Goal: Task Accomplishment & Management: Manage account settings

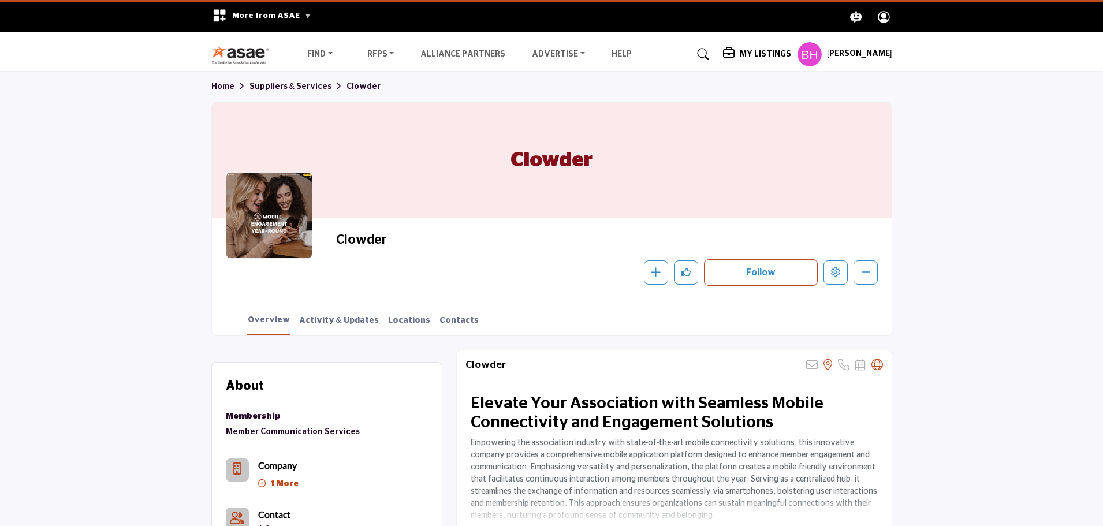
click at [758, 54] on h5 "My Listings" at bounding box center [765, 54] width 51 height 10
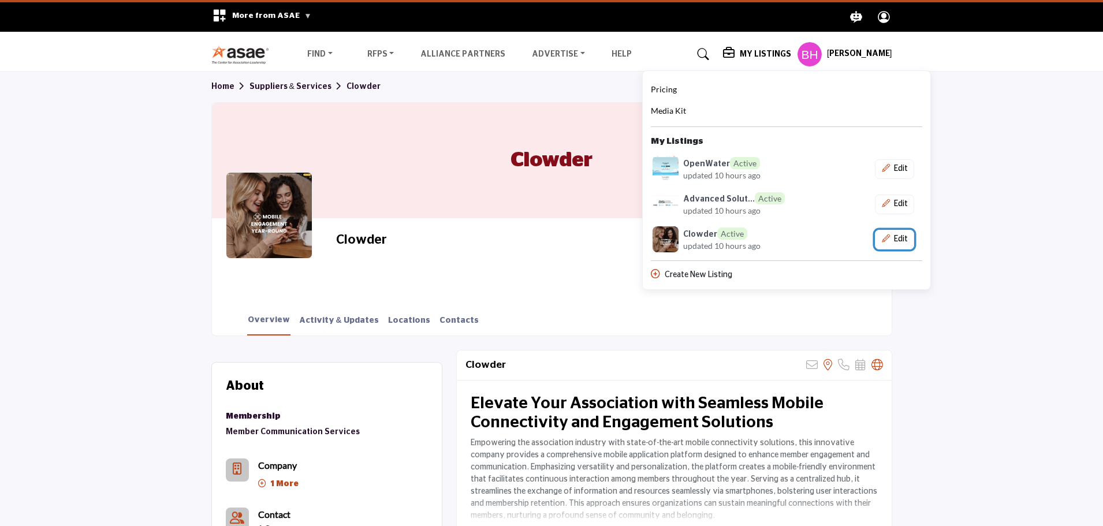
click at [897, 234] on button "Edit" at bounding box center [894, 240] width 39 height 20
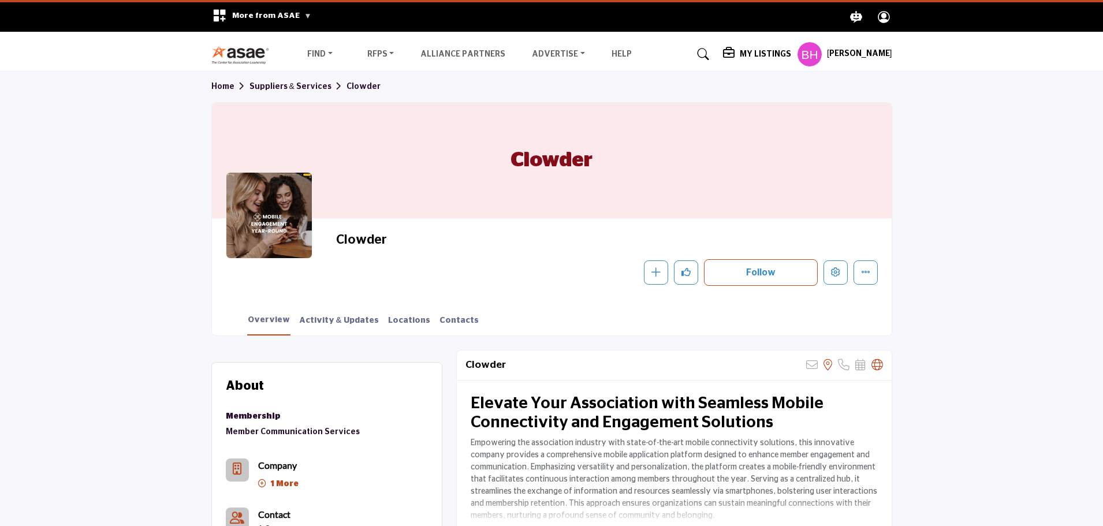
click at [774, 51] on h5 "My Listings" at bounding box center [765, 54] width 51 height 10
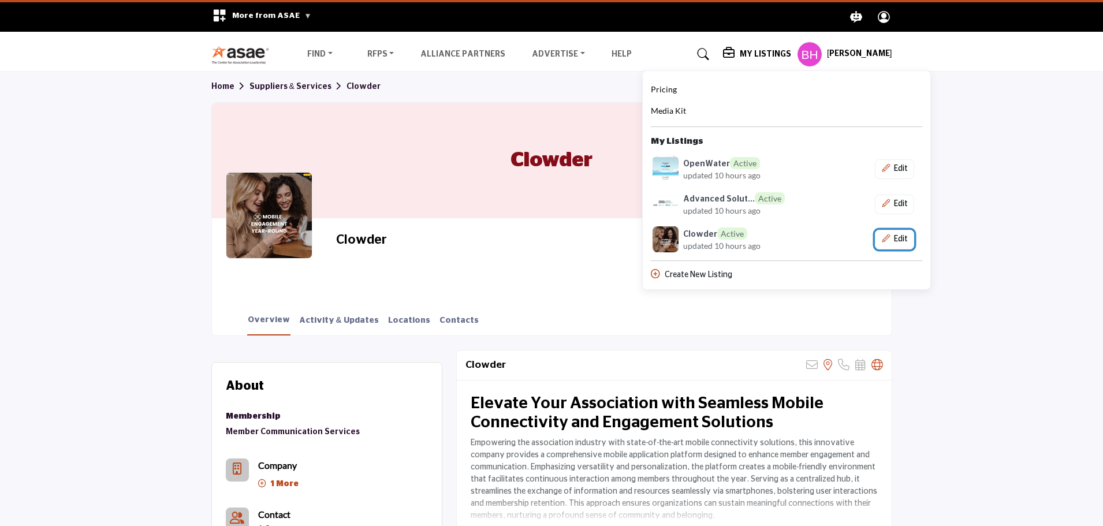
click at [909, 237] on button "Edit" at bounding box center [894, 240] width 39 height 20
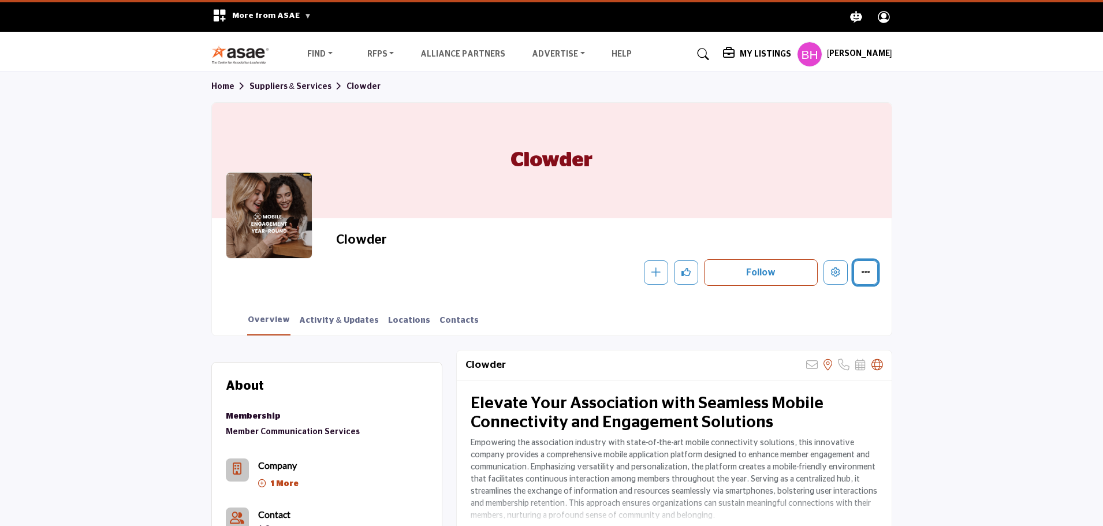
click at [871, 272] on button "More details" at bounding box center [865, 272] width 24 height 24
click at [498, 286] on div "Clowder Follow Following Message Recommend Add to My Suppliers Claim Listing Re…" at bounding box center [551, 258] width 679 height 81
click at [774, 51] on h5 "My Listings" at bounding box center [765, 54] width 51 height 10
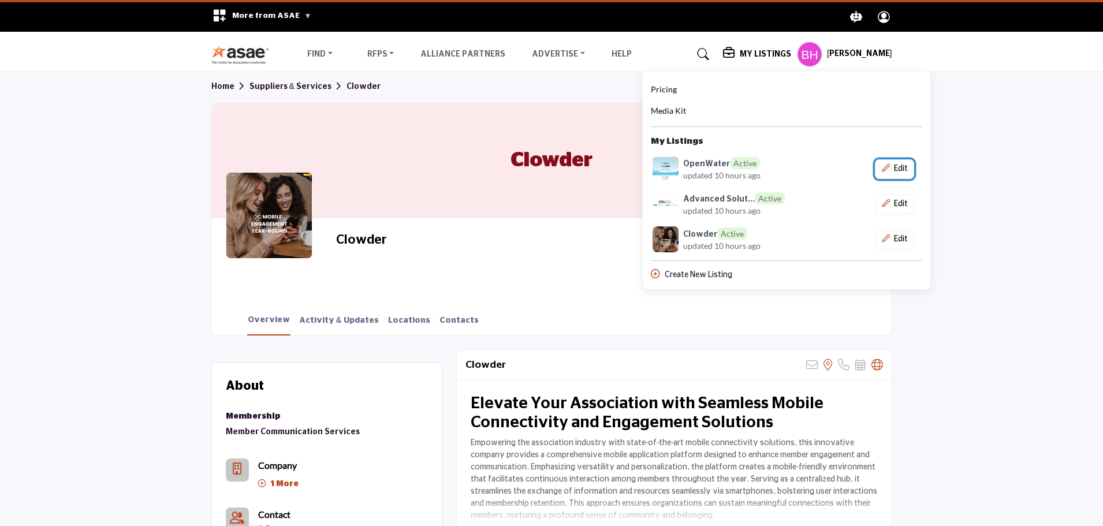
click at [899, 164] on button "Edit" at bounding box center [894, 169] width 39 height 20
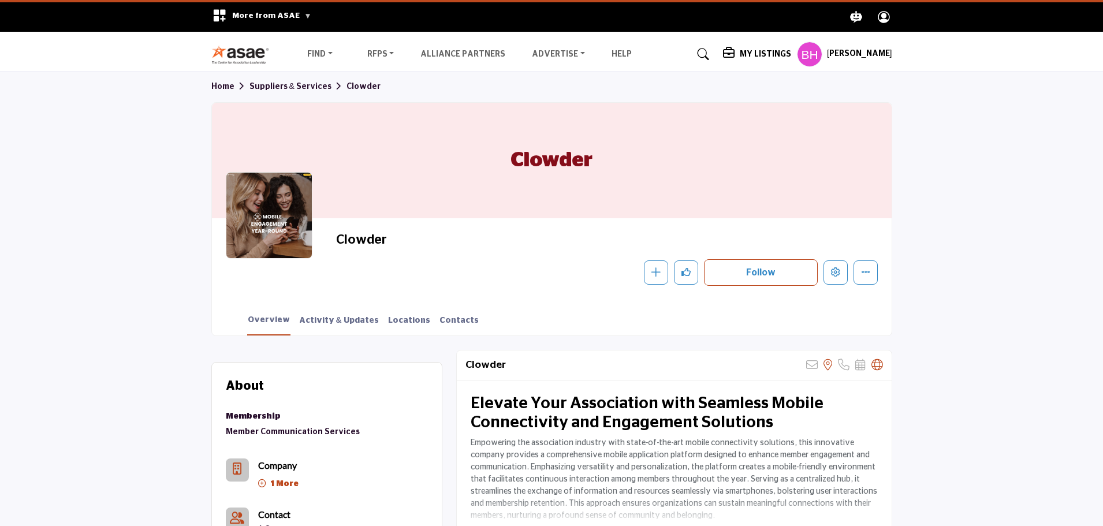
click at [769, 59] on h5 "My Listings" at bounding box center [765, 54] width 51 height 10
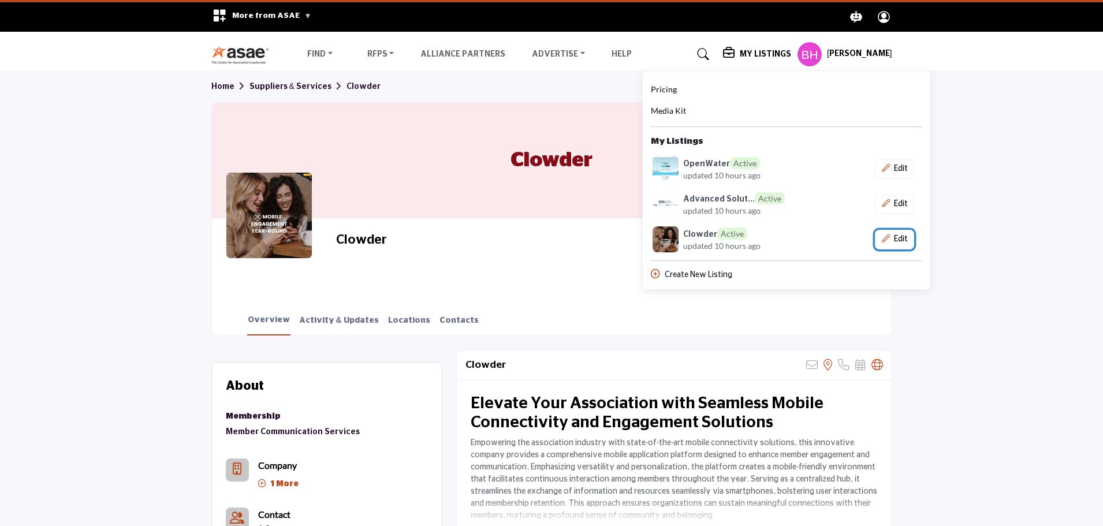
click at [913, 234] on button "Edit" at bounding box center [894, 240] width 39 height 20
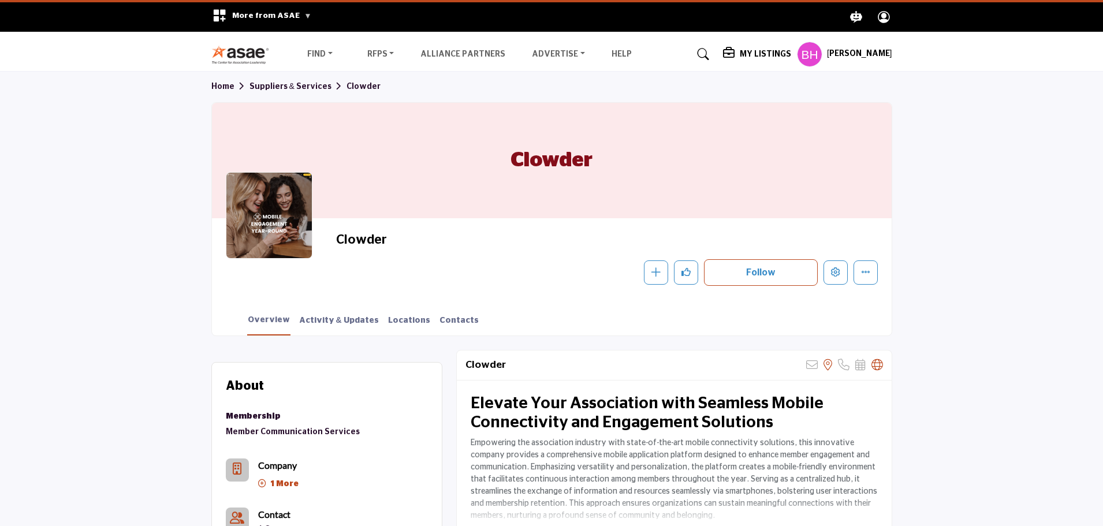
click at [769, 53] on h5 "My Listings" at bounding box center [765, 54] width 51 height 10
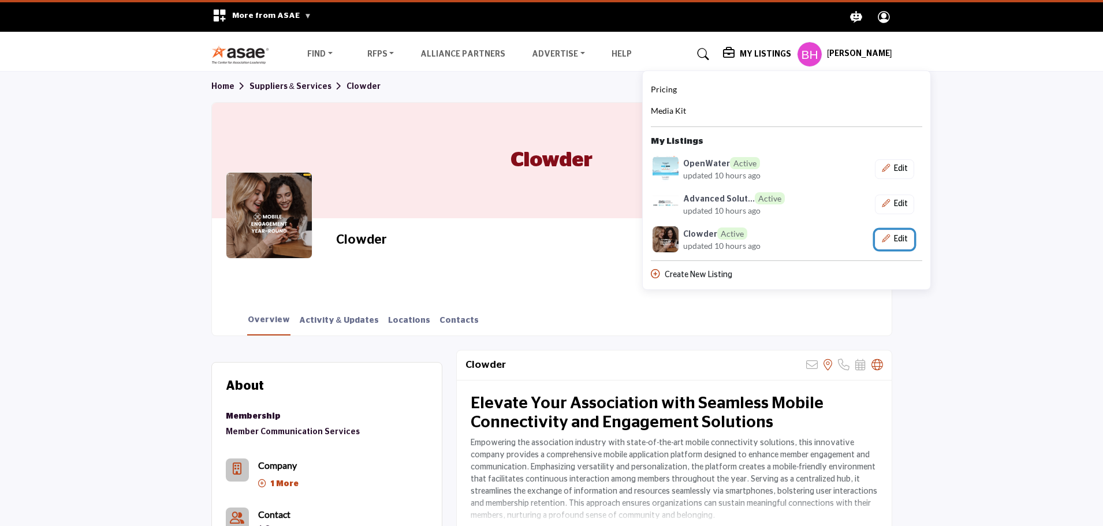
click at [895, 238] on button "Edit" at bounding box center [894, 240] width 39 height 20
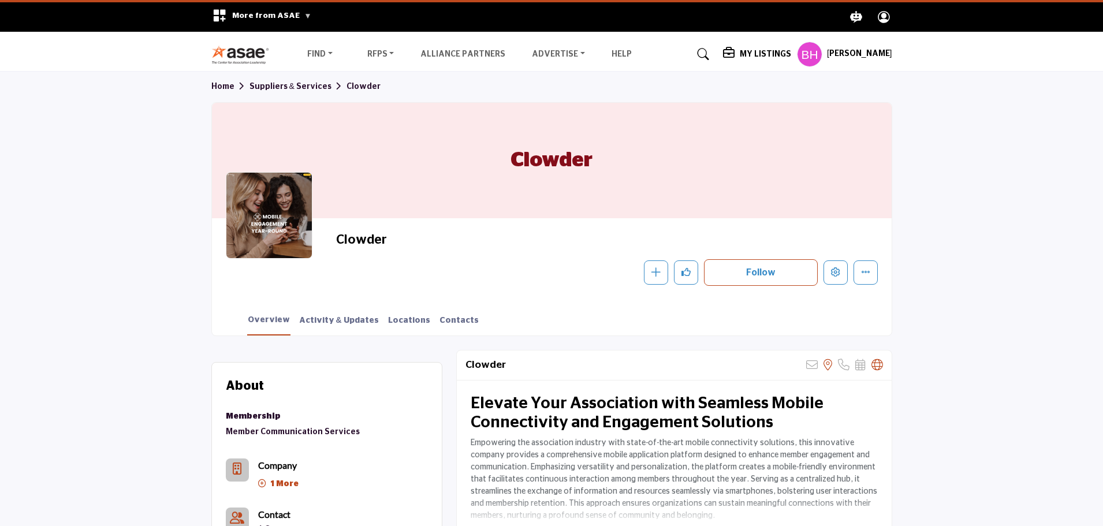
click at [757, 61] on div "My Listings" at bounding box center [757, 54] width 68 height 14
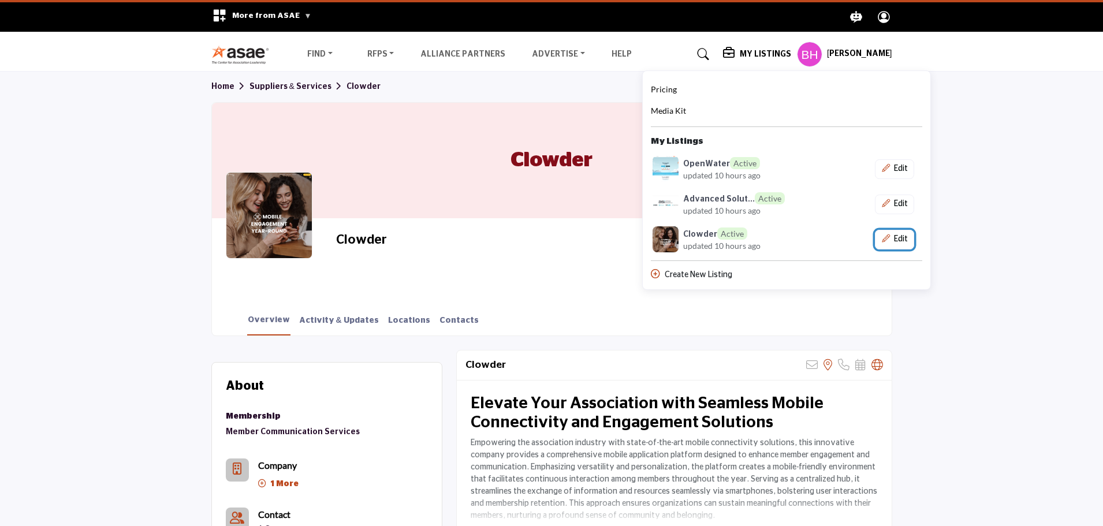
drag, startPoint x: 898, startPoint y: 234, endPoint x: 887, endPoint y: 233, distance: 11.0
click at [887, 234] on icon "Show Company Details With Edit Page" at bounding box center [886, 238] width 8 height 8
click at [887, 233] on div "Clowder Follow Following Message Recommend Add to My Suppliers Claim Listing Re…" at bounding box center [551, 258] width 679 height 81
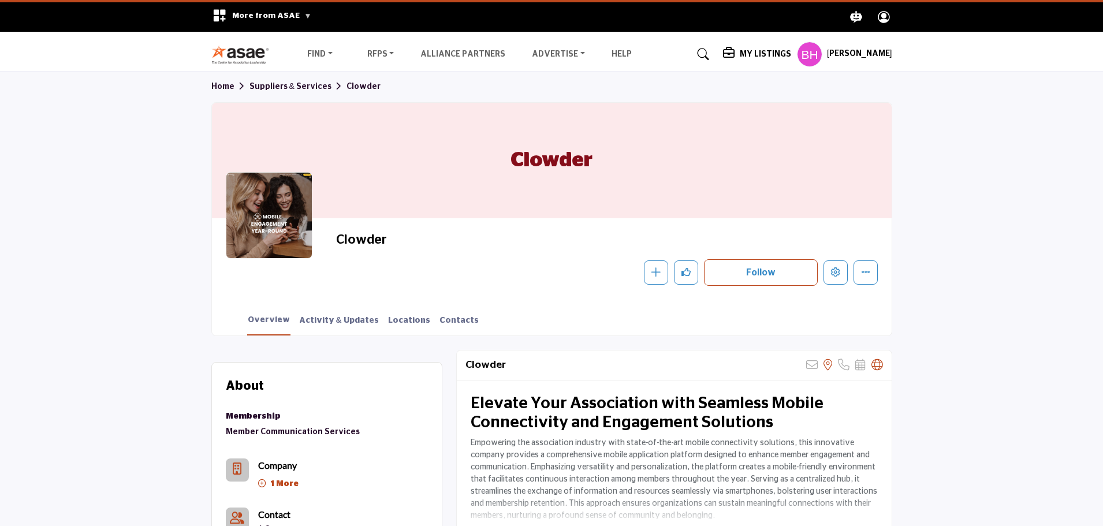
click at [752, 68] on nav "Find Destinations & Venues" at bounding box center [551, 54] width 1103 height 33
click at [755, 56] on h5 "My Listings" at bounding box center [765, 54] width 51 height 10
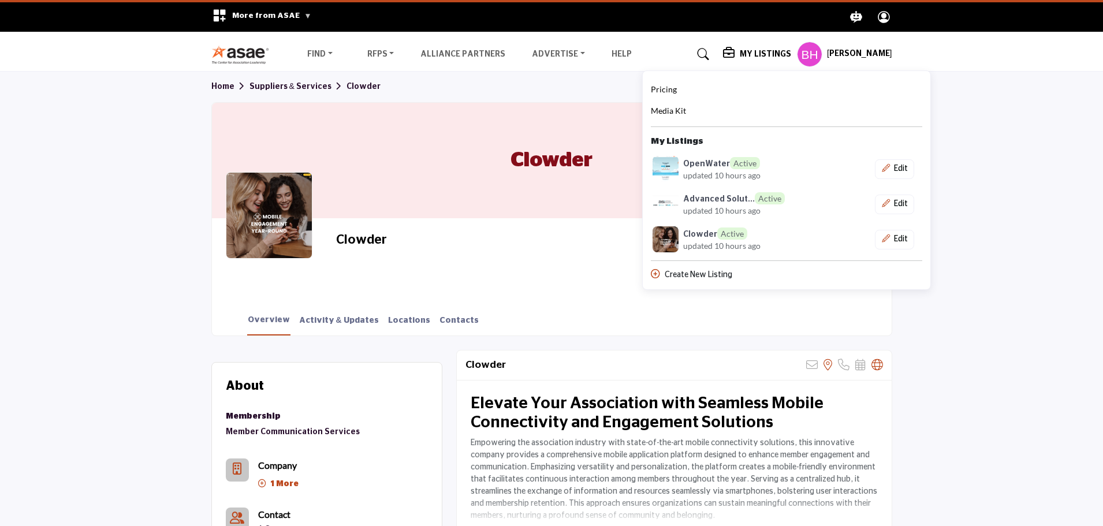
click at [701, 273] on div "Create New Listing" at bounding box center [786, 275] width 271 height 12
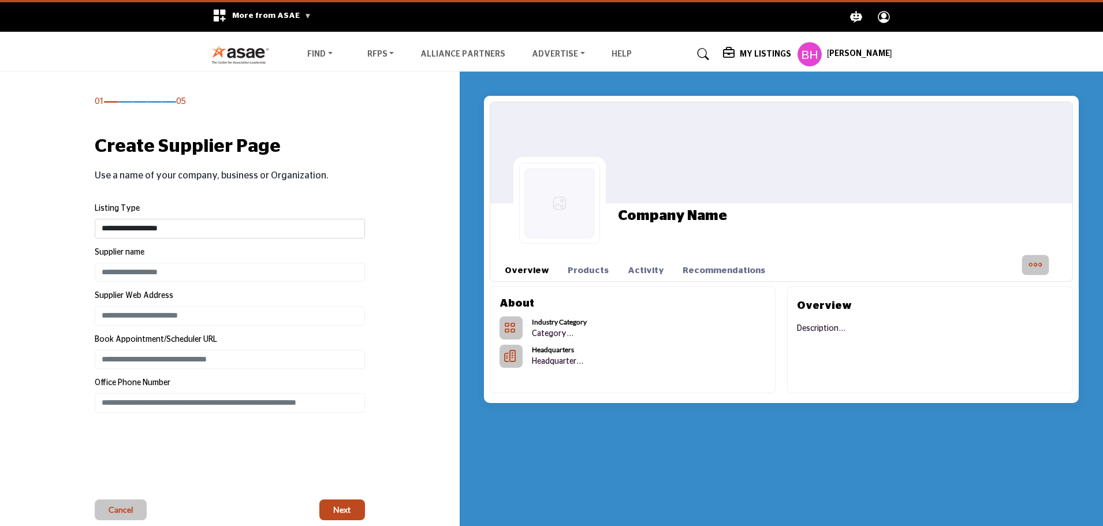
click at [759, 58] on h5 "My Listings" at bounding box center [765, 54] width 51 height 10
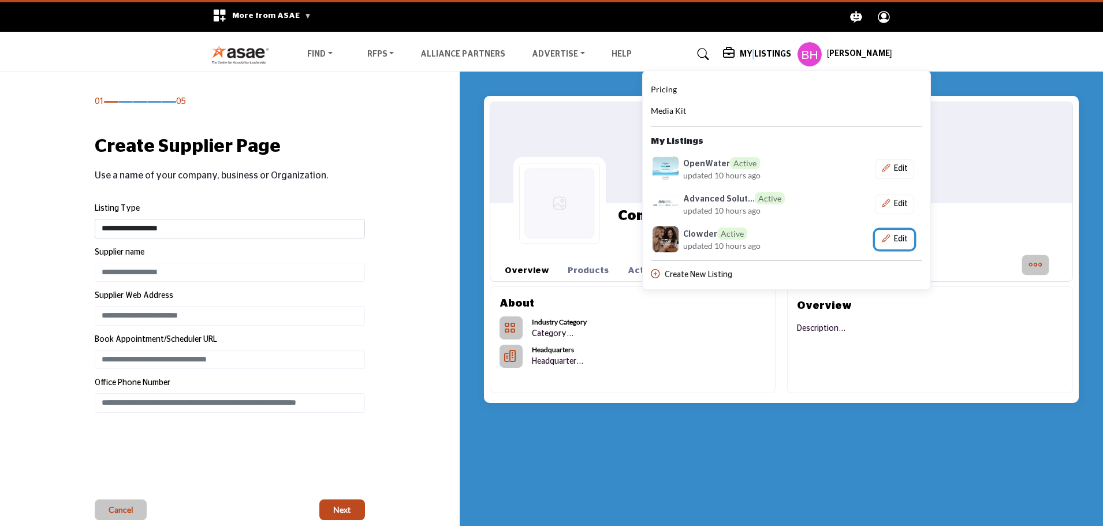
click at [894, 244] on button "Edit" at bounding box center [894, 240] width 39 height 20
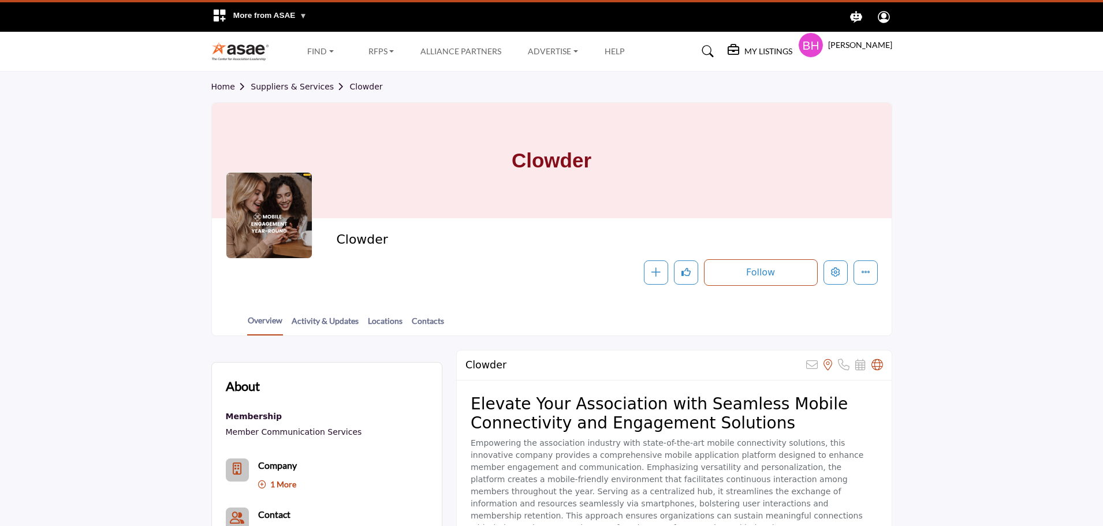
click at [0, 0] on div at bounding box center [0, 0] width 0 height 0
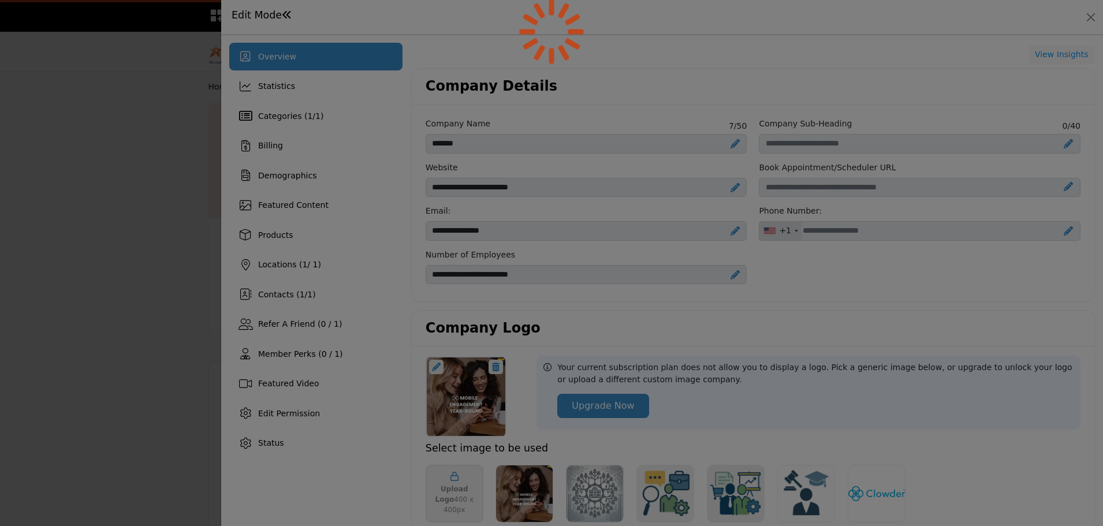
click at [678, 192] on div at bounding box center [551, 263] width 1103 height 526
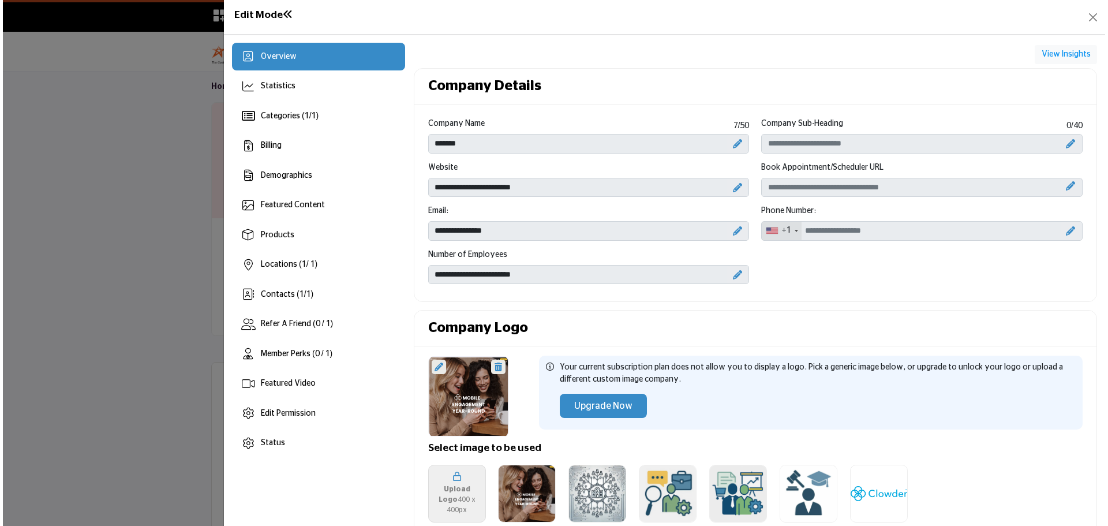
scroll to position [346, 0]
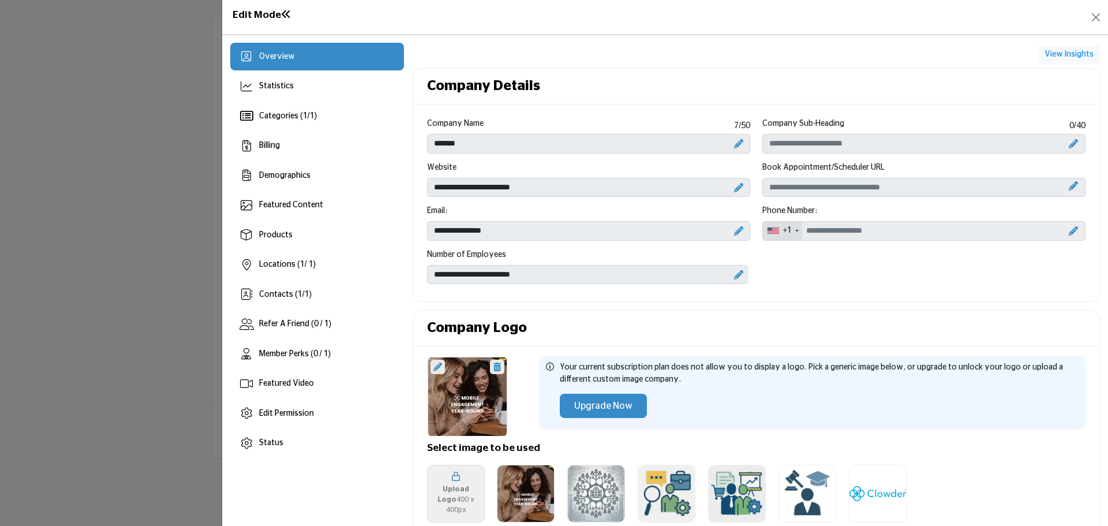
click at [813, 133] on div "Company Sub-Heading" at bounding box center [804, 126] width 82 height 16
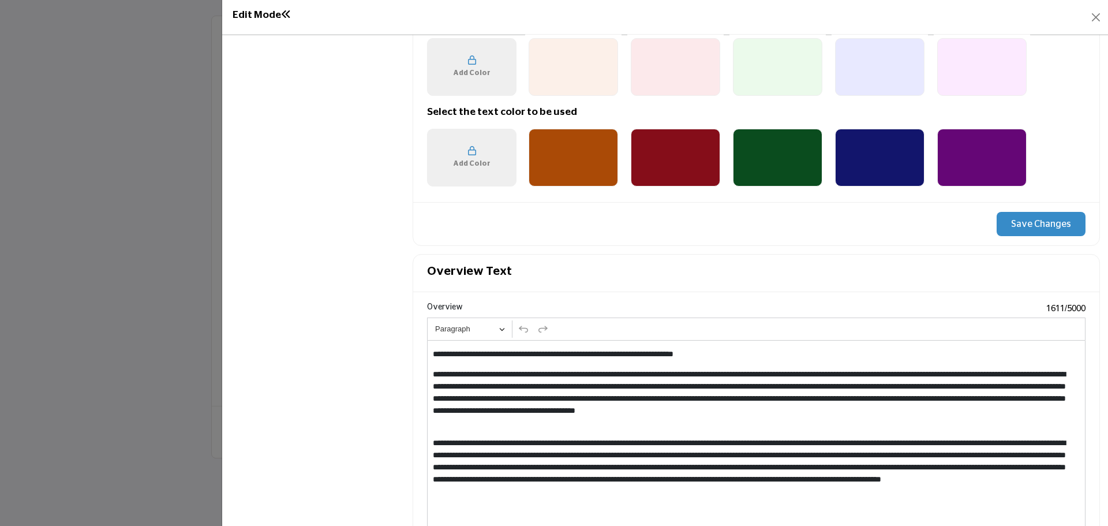
scroll to position [981, 0]
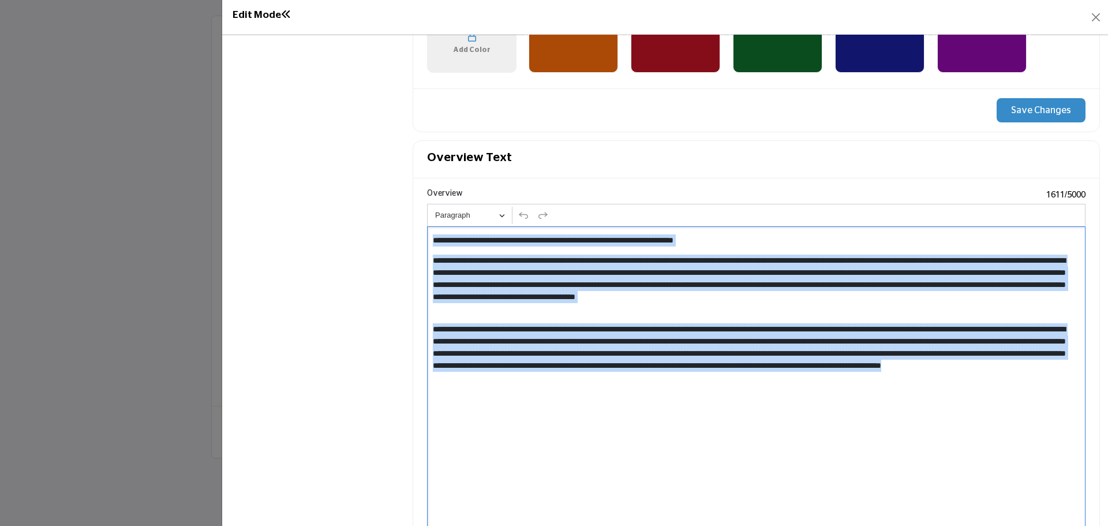
drag, startPoint x: 849, startPoint y: 404, endPoint x: 406, endPoint y: 223, distance: 477.7
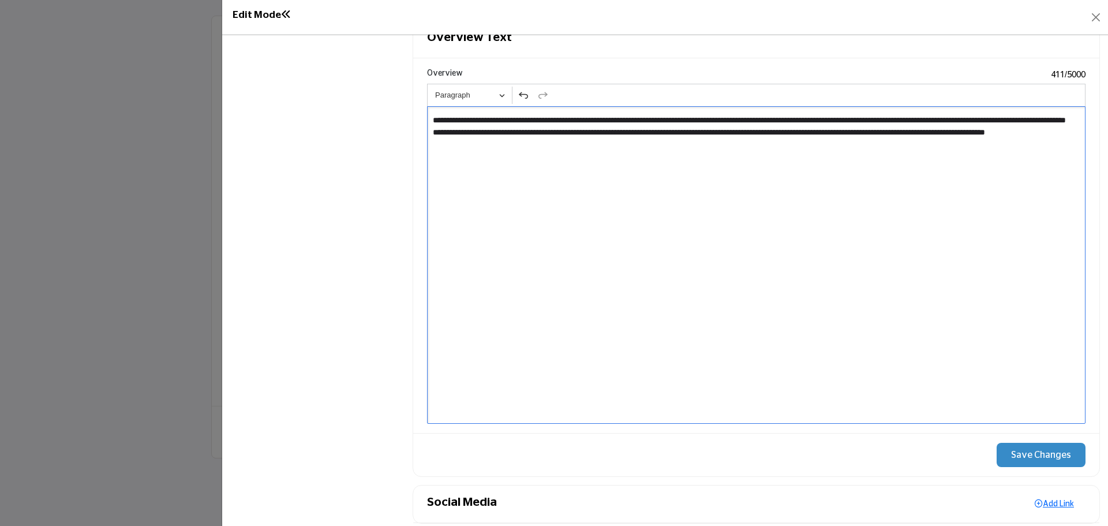
scroll to position [1115, 0]
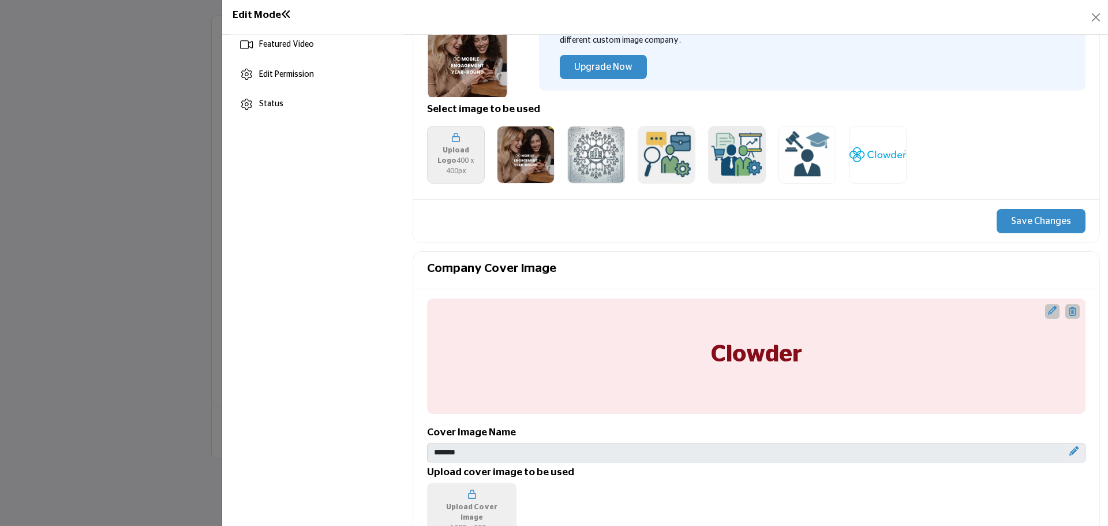
scroll to position [192, 0]
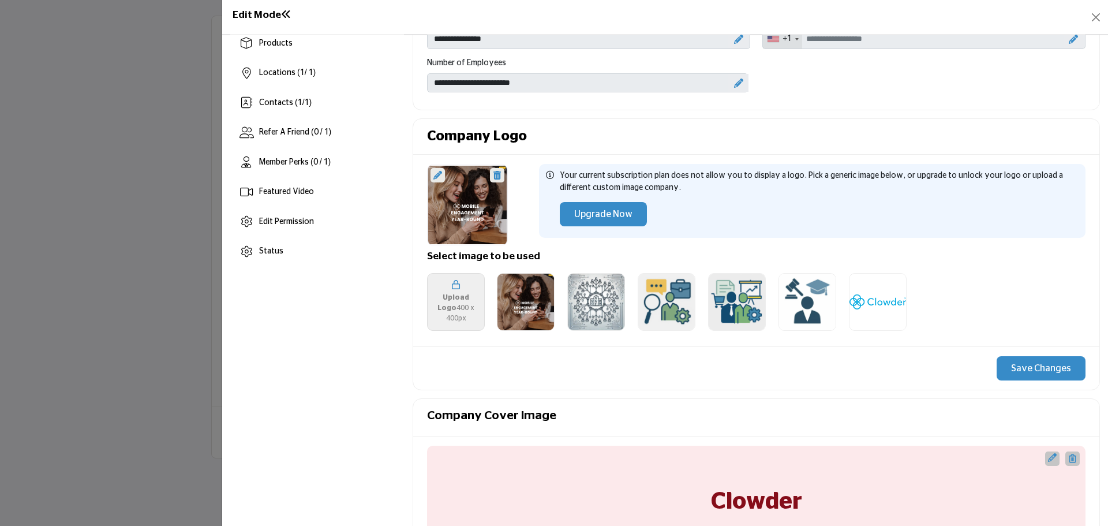
click at [663, 188] on p "Your current subscription plan does not allow you to display a logo. Pick a gen…" at bounding box center [819, 182] width 519 height 24
drag, startPoint x: 801, startPoint y: 177, endPoint x: 875, endPoint y: 195, distance: 76.2
click at [873, 196] on div "Your current subscription plan does not allow you to display a logo. Pick a gen…" at bounding box center [819, 201] width 519 height 62
click at [875, 195] on div "Your current subscription plan does not allow you to display a logo. Pick a gen…" at bounding box center [819, 201] width 519 height 62
click at [454, 289] on icon at bounding box center [456, 284] width 8 height 9
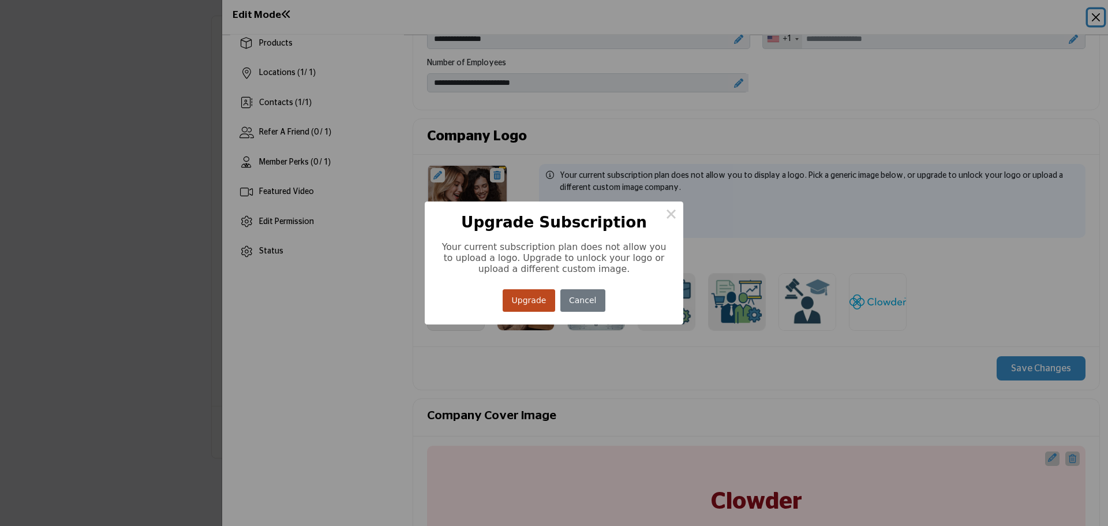
click at [591, 307] on button "Cancel" at bounding box center [583, 300] width 45 height 23
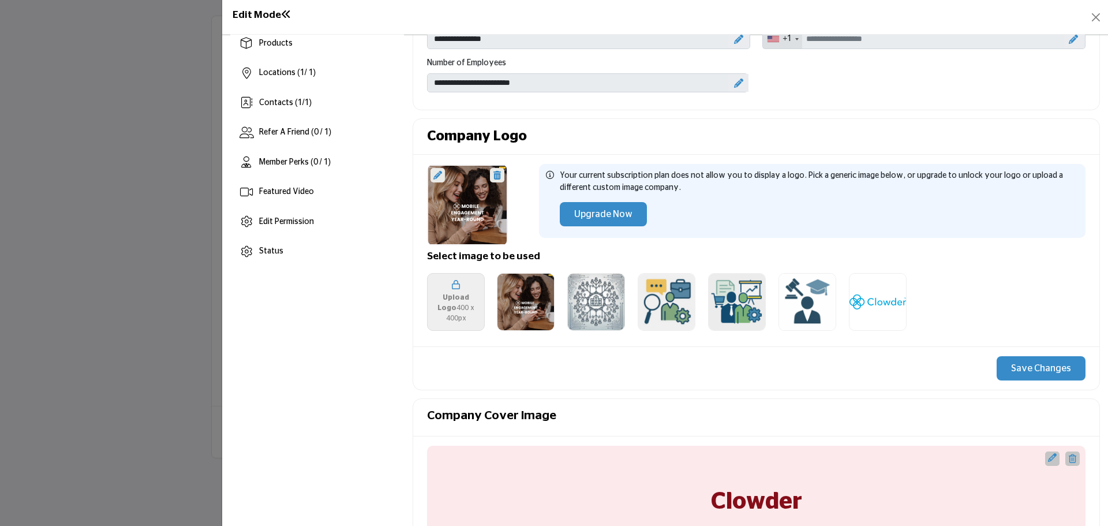
click at [439, 175] on icon at bounding box center [438, 175] width 9 height 9
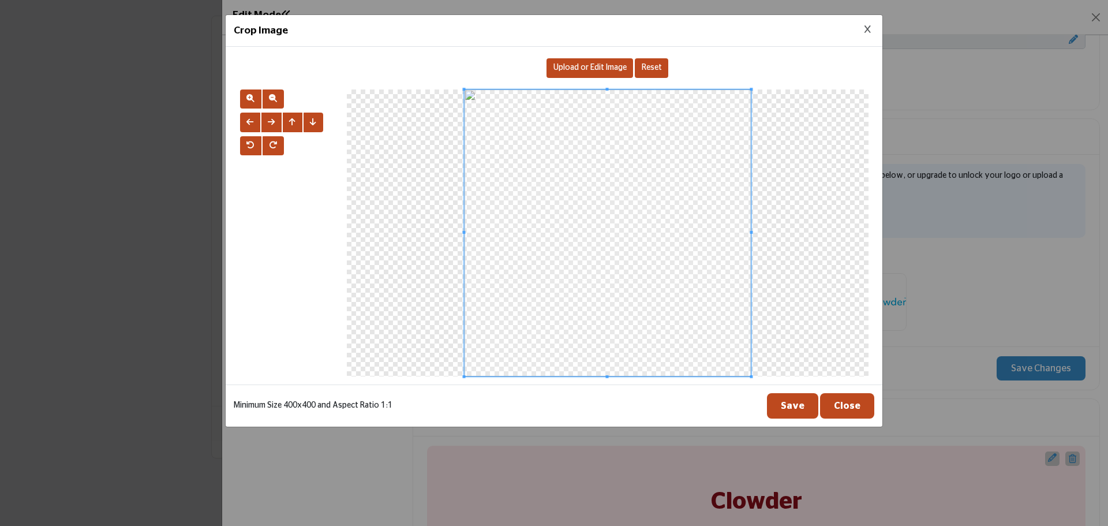
click at [599, 67] on span "Upload or Edit Image" at bounding box center [590, 68] width 73 height 8
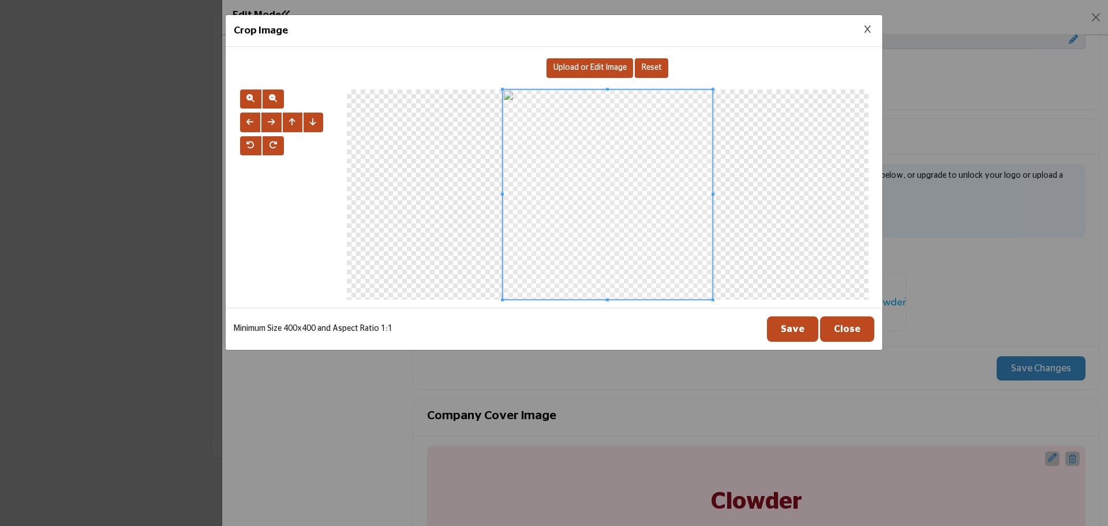
click at [796, 323] on button "Save" at bounding box center [792, 328] width 51 height 25
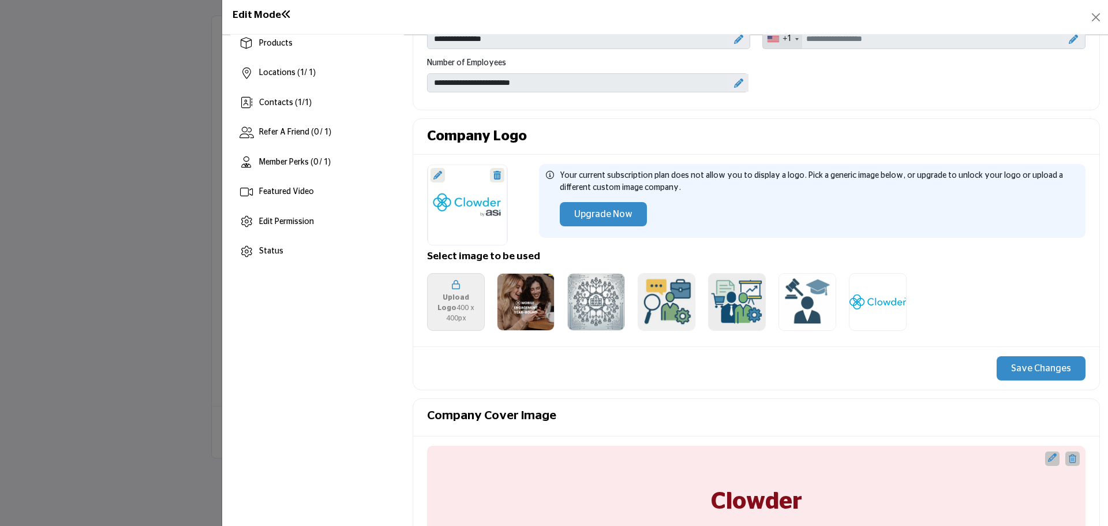
click at [1052, 364] on button "Save Changes" at bounding box center [1041, 368] width 89 height 24
click at [1007, 367] on button "Save Changes" at bounding box center [1041, 368] width 89 height 24
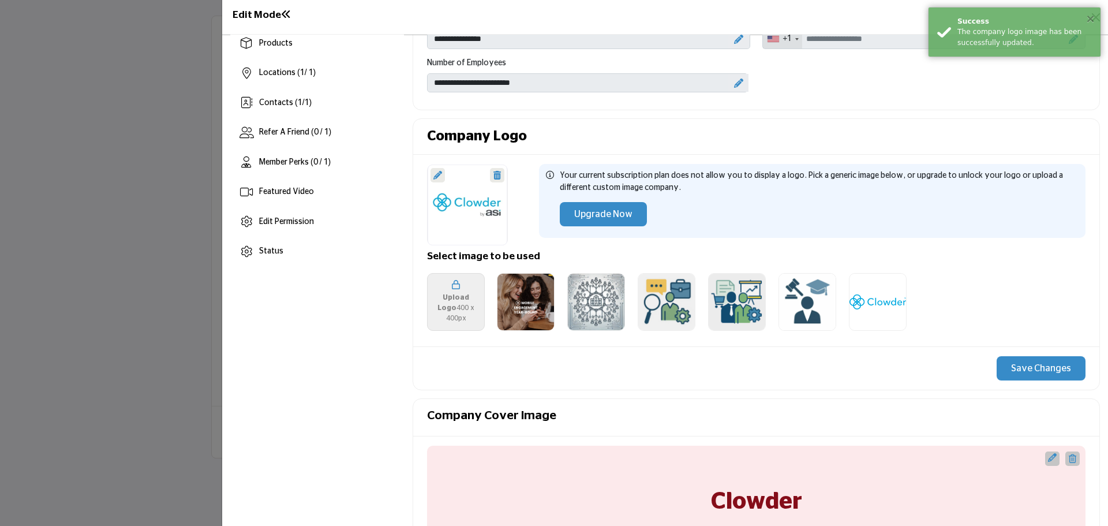
click at [1095, 16] on button "×" at bounding box center [1091, 19] width 10 height 12
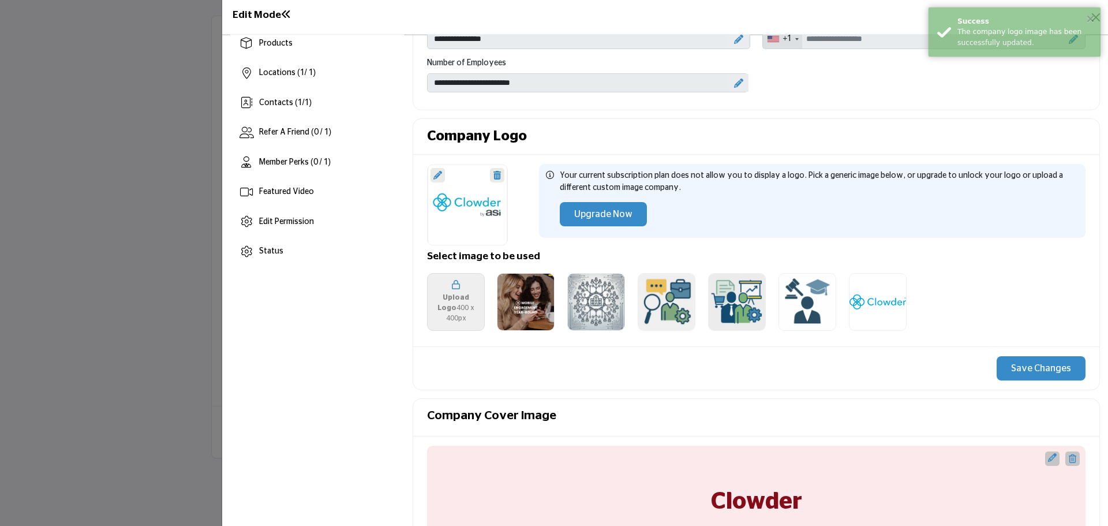
click at [1095, 18] on button "×" at bounding box center [1091, 19] width 10 height 12
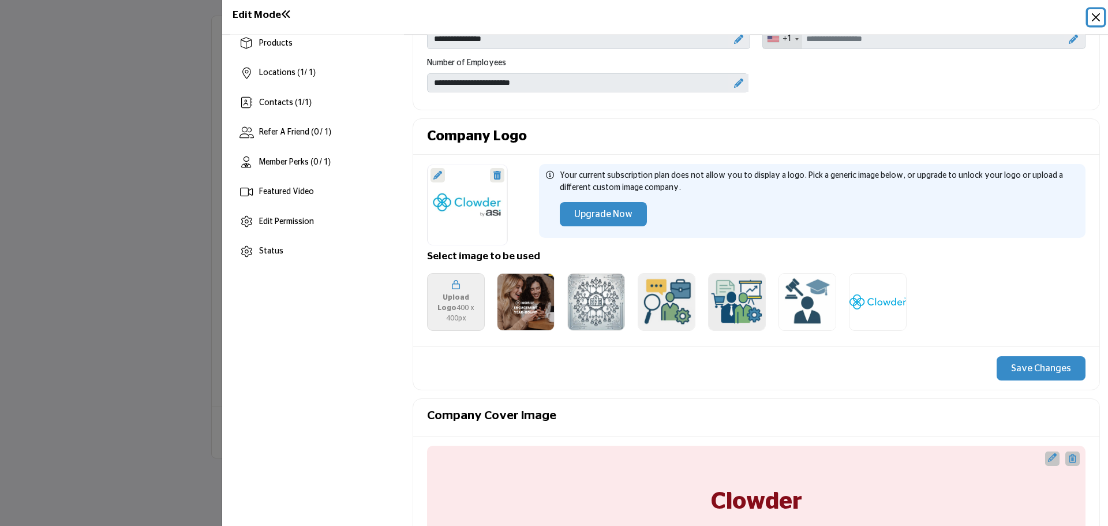
click at [1095, 18] on button "Close" at bounding box center [1096, 17] width 16 height 16
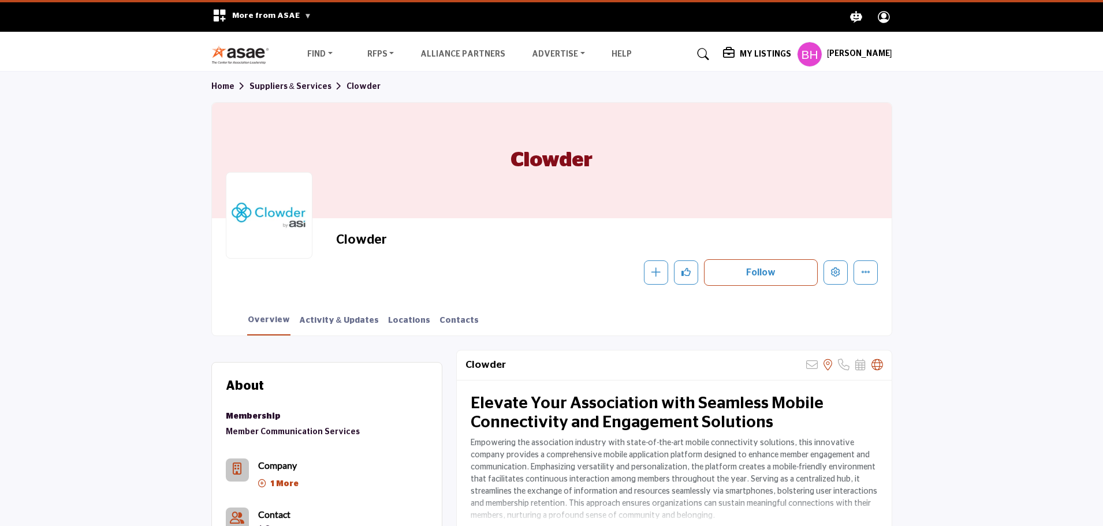
click at [755, 56] on h5 "My Listings" at bounding box center [765, 54] width 51 height 10
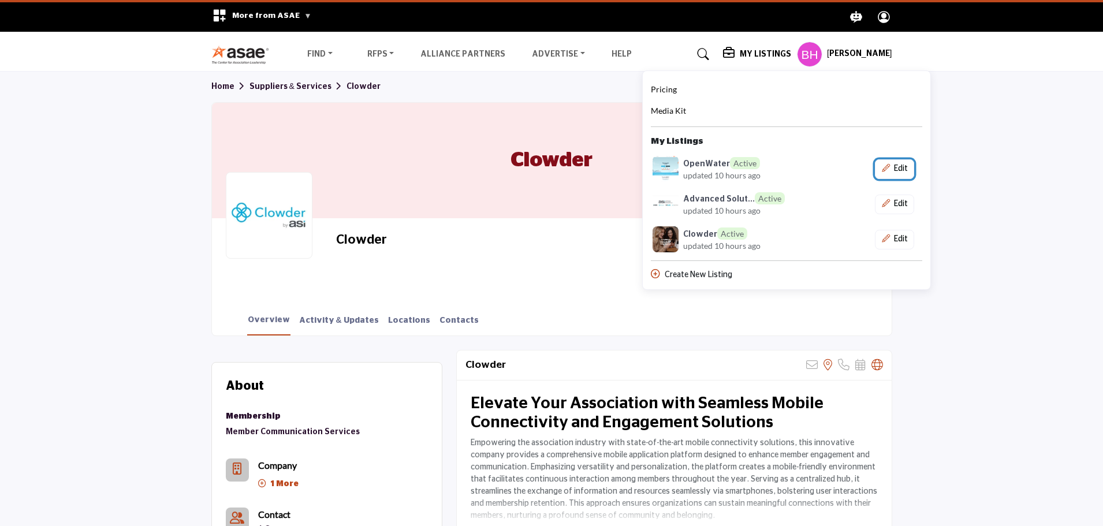
click at [890, 171] on icon "Show Company Details With Edit Page" at bounding box center [886, 168] width 8 height 8
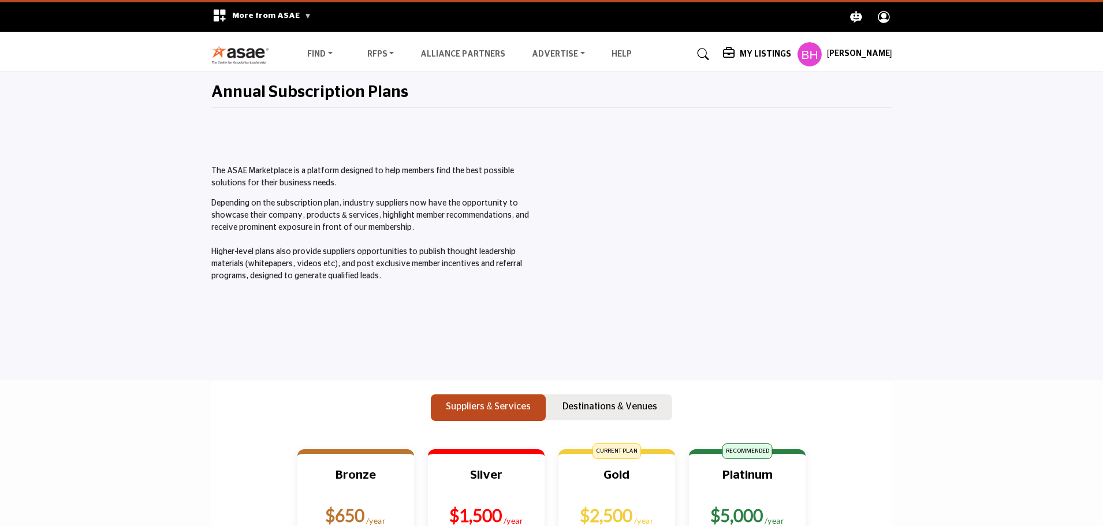
click at [351, 226] on p "Depending on the subscription plan, industry suppliers now have the opportunity…" at bounding box center [378, 239] width 334 height 85
click at [863, 50] on h5 "[PERSON_NAME]" at bounding box center [859, 54] width 65 height 12
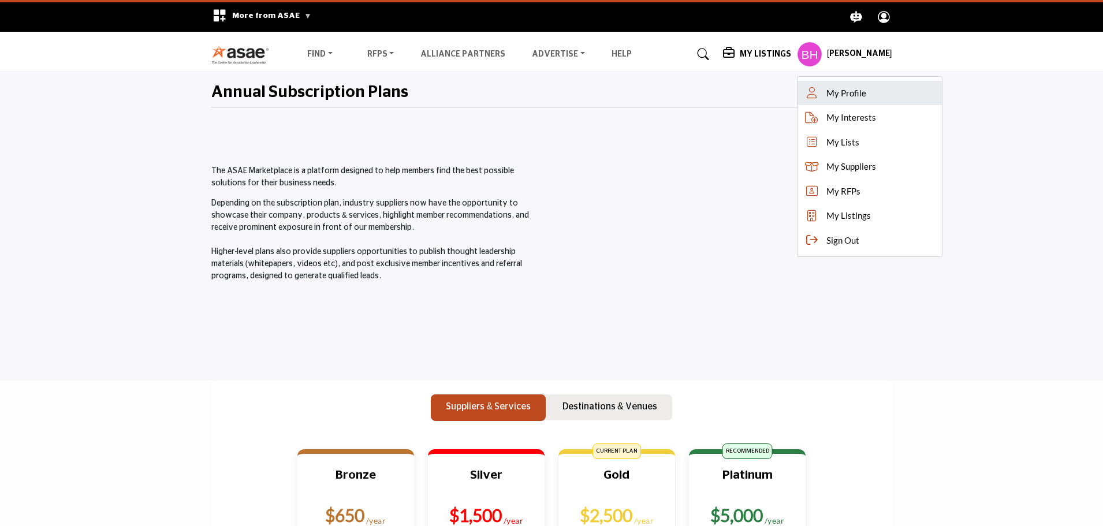
click at [842, 90] on span "My Profile" at bounding box center [846, 93] width 40 height 13
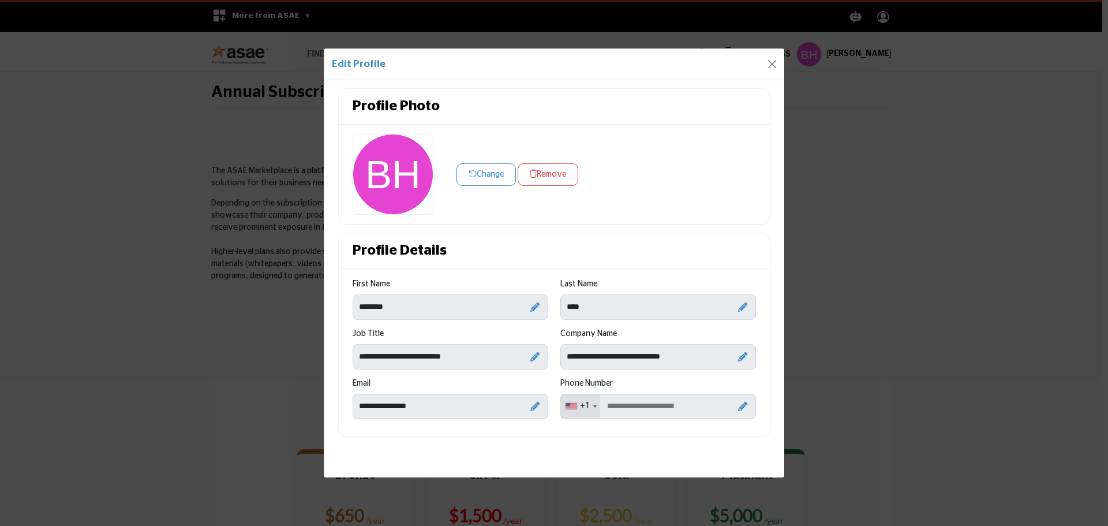
click at [911, 137] on div "Edit Profile Profile Photo Change Remove Profile Details" at bounding box center [554, 263] width 1108 height 526
click at [775, 64] on button "Close" at bounding box center [772, 64] width 16 height 16
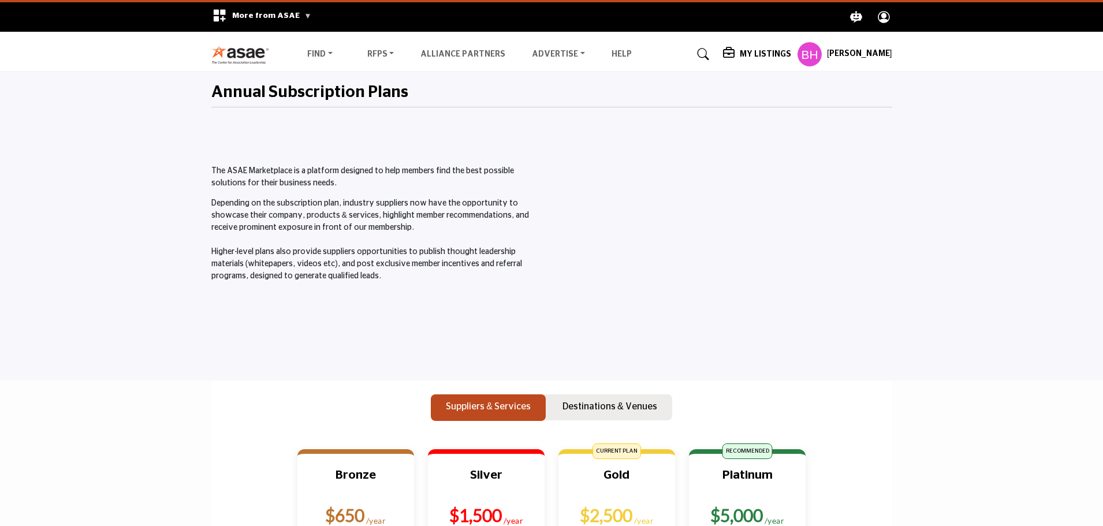
click at [833, 57] on h5 "[PERSON_NAME]" at bounding box center [859, 54] width 65 height 12
click at [775, 55] on h5 "My Listings" at bounding box center [765, 54] width 51 height 10
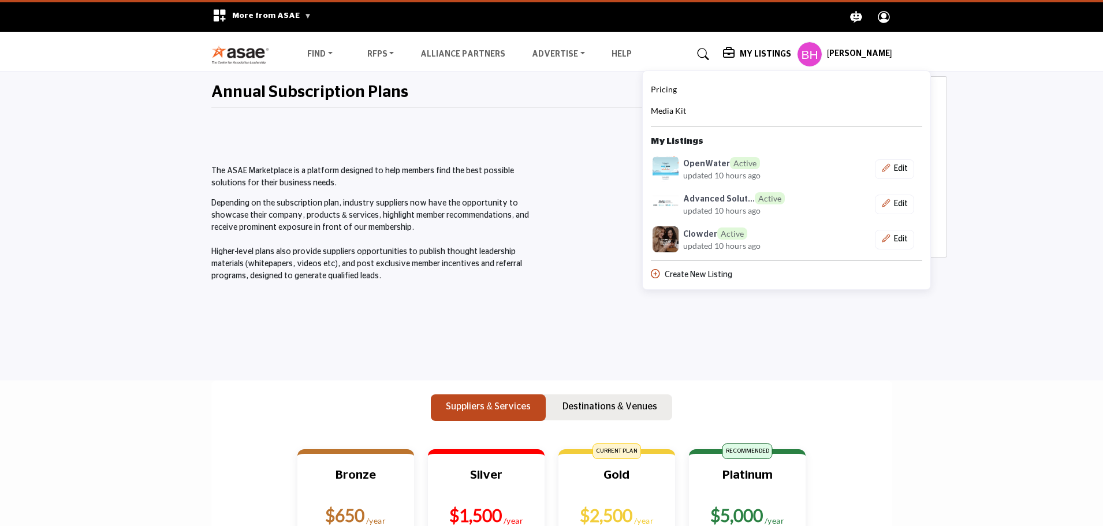
click at [666, 90] on span "Pricing" at bounding box center [664, 89] width 26 height 10
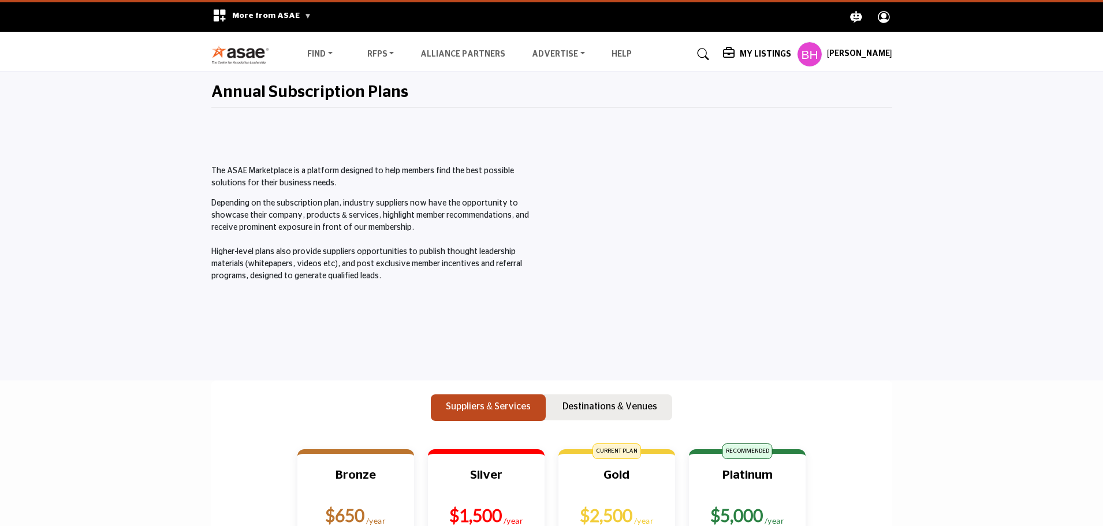
click at [748, 54] on h5 "My Listings" at bounding box center [765, 54] width 51 height 10
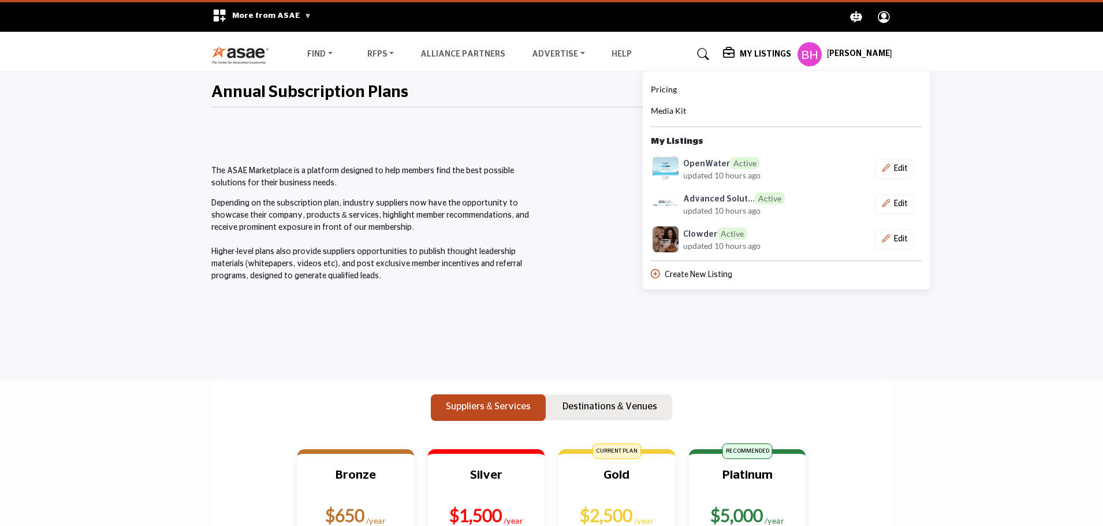
click at [749, 170] on span "updated 10 hours ago" at bounding box center [721, 175] width 77 height 12
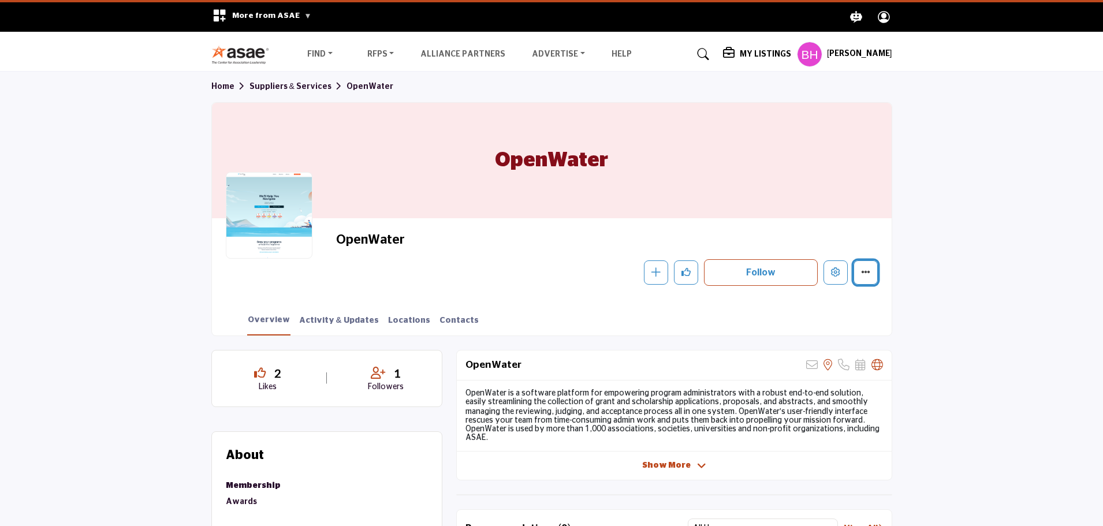
click at [873, 278] on button "More details" at bounding box center [865, 272] width 24 height 24
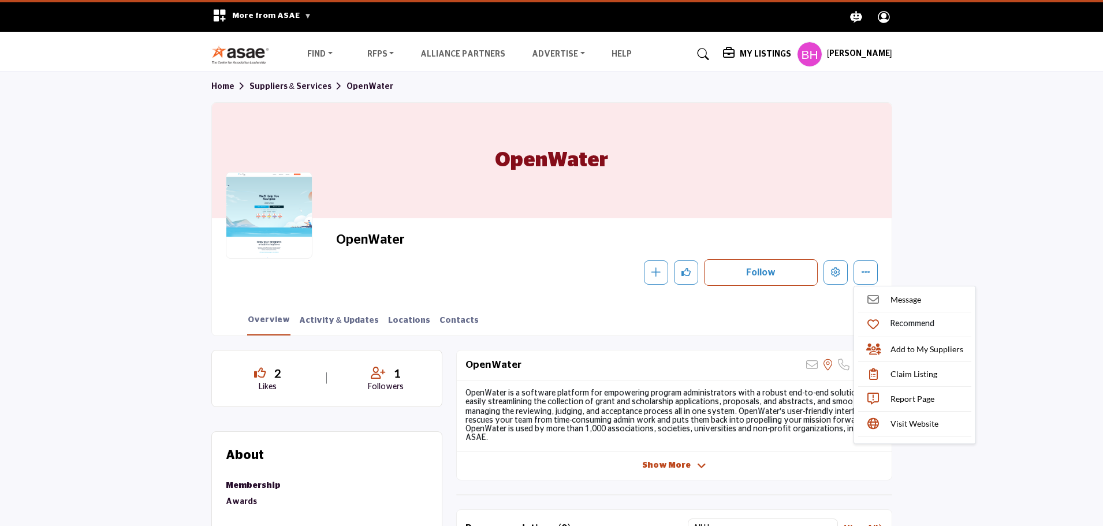
click at [765, 59] on h5 "My Listings" at bounding box center [765, 54] width 51 height 10
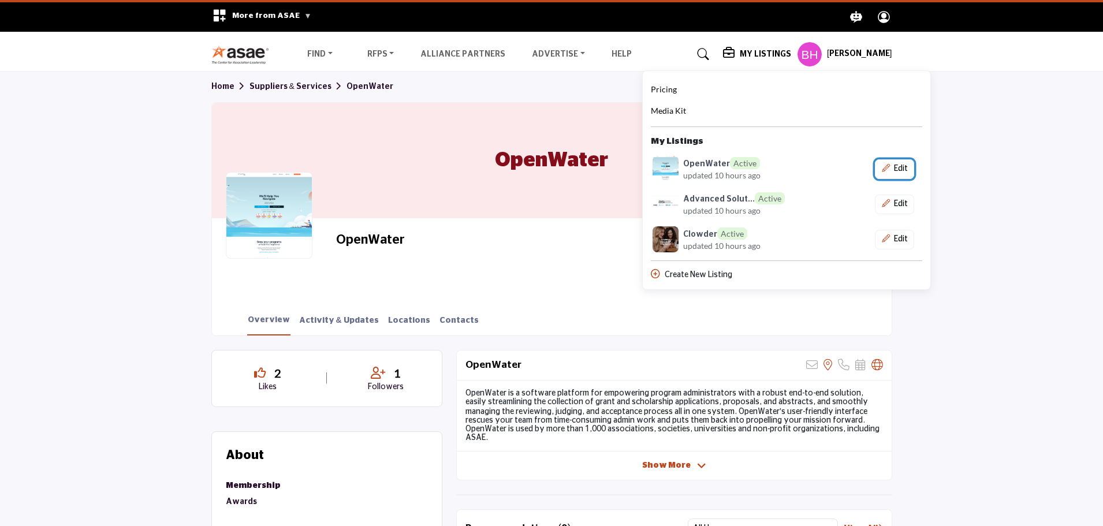
click at [890, 171] on icon "Show Company Details With Edit Page" at bounding box center [886, 168] width 8 height 8
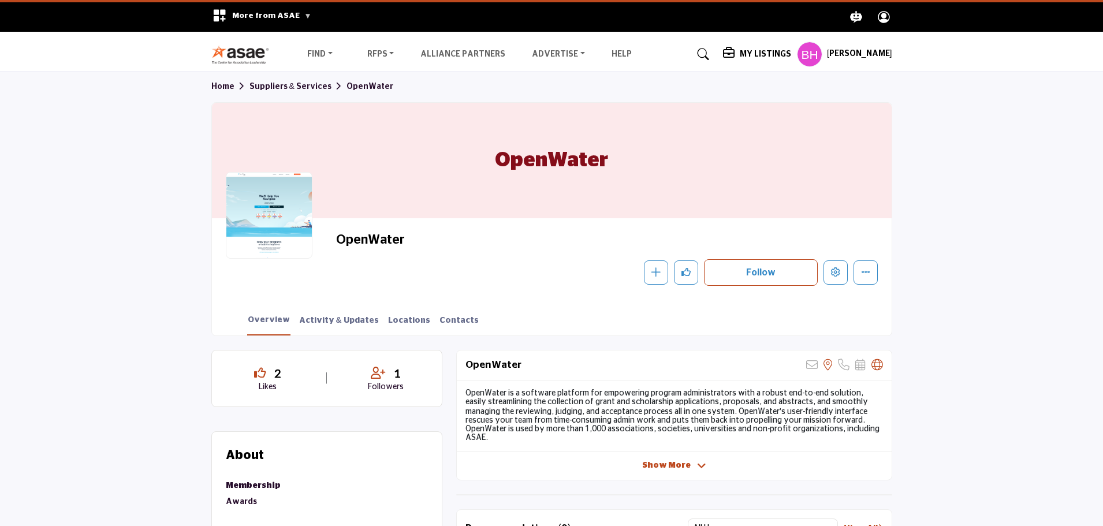
click at [893, 171] on div "Home Suppliers & Services OpenWater OpenWater OpenWater Follow Following Messag…" at bounding box center [551, 204] width 693 height 264
click at [680, 464] on span "Show More" at bounding box center [666, 466] width 48 height 12
click at [688, 460] on span "Show Less" at bounding box center [673, 466] width 61 height 12
click at [745, 53] on h5 "My Listings" at bounding box center [765, 54] width 51 height 10
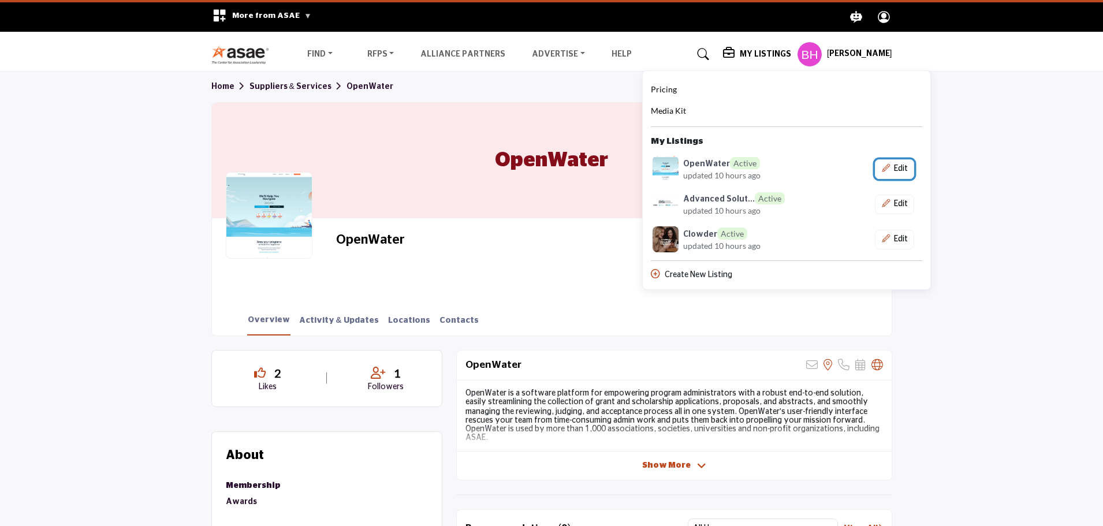
drag, startPoint x: 905, startPoint y: 168, endPoint x: 899, endPoint y: 167, distance: 6.5
click at [899, 167] on button "Edit" at bounding box center [894, 169] width 39 height 20
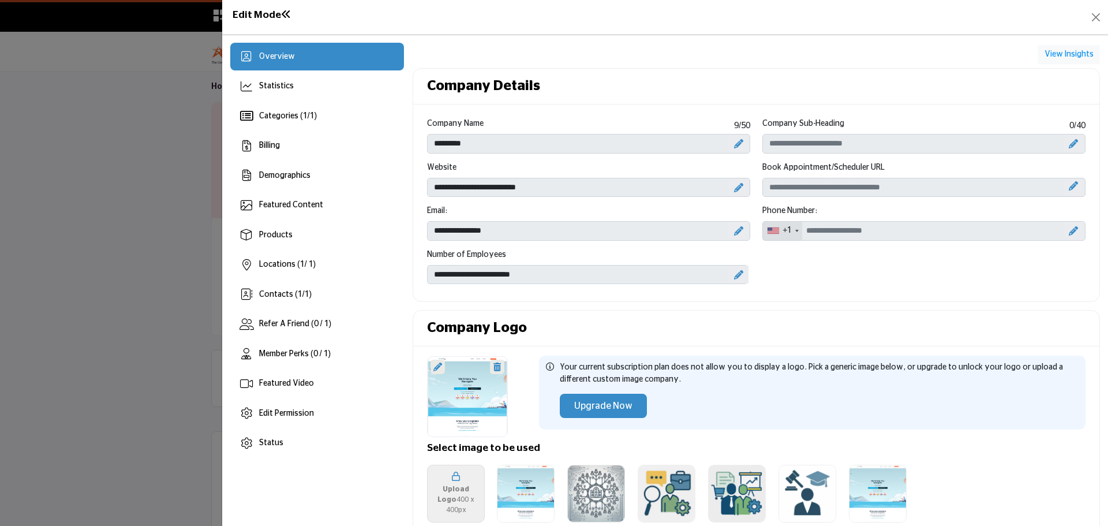
click at [444, 382] on div at bounding box center [468, 396] width 80 height 81
click at [434, 363] on icon at bounding box center [438, 367] width 9 height 9
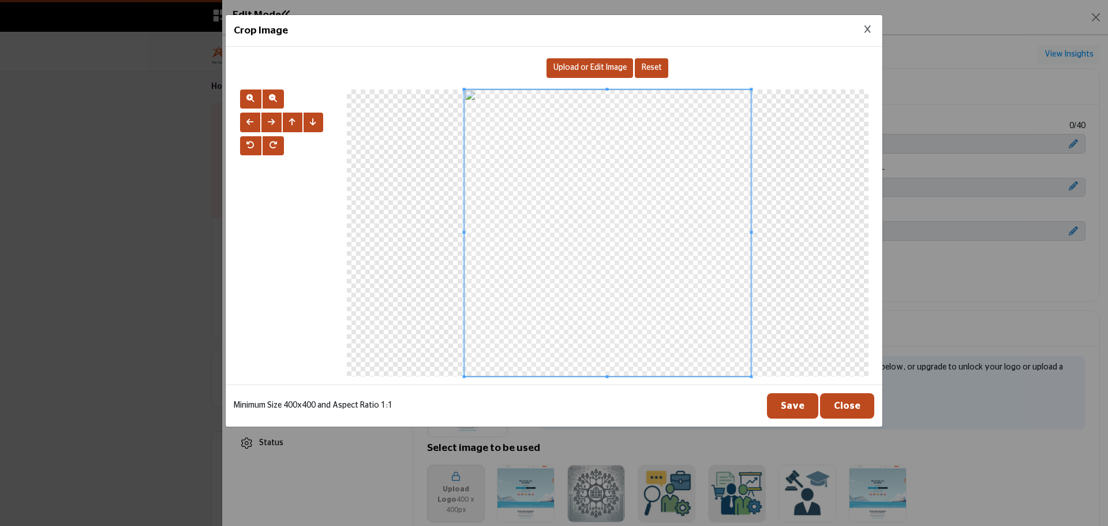
click at [591, 69] on span "Upload or Edit Image" at bounding box center [590, 68] width 73 height 8
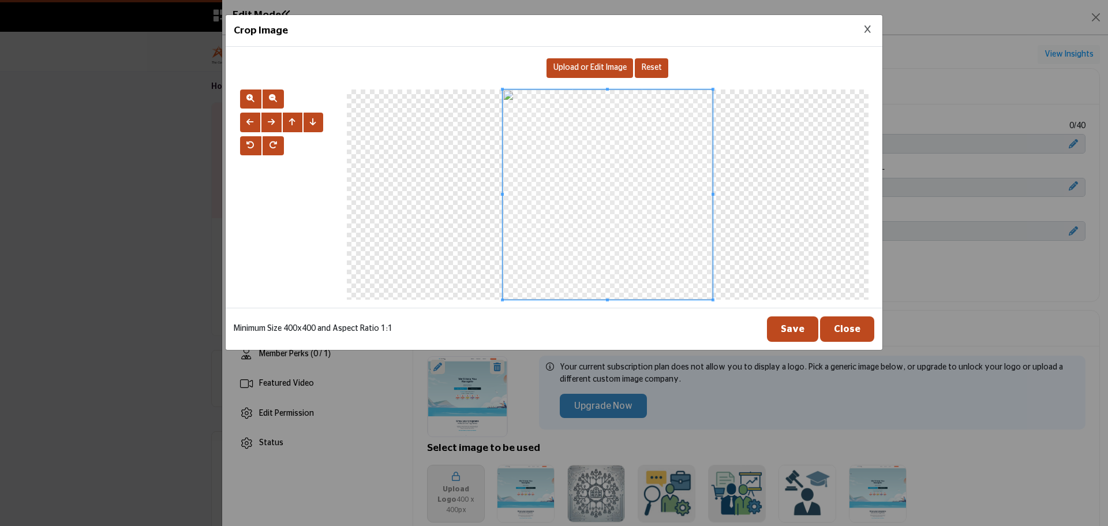
click at [803, 327] on button "Save" at bounding box center [792, 328] width 51 height 25
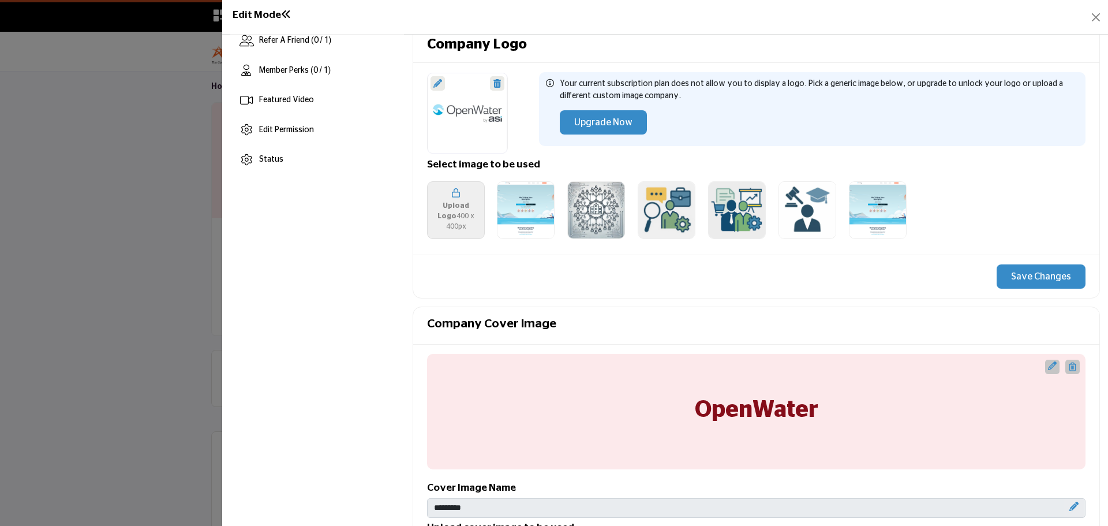
scroll to position [346, 0]
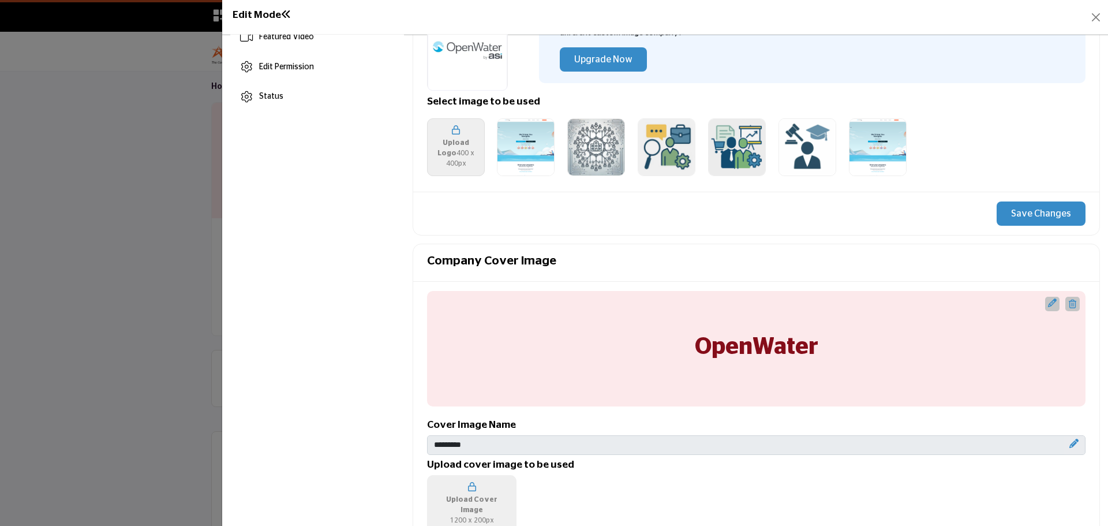
click at [1055, 211] on button "Save Changes" at bounding box center [1041, 213] width 89 height 24
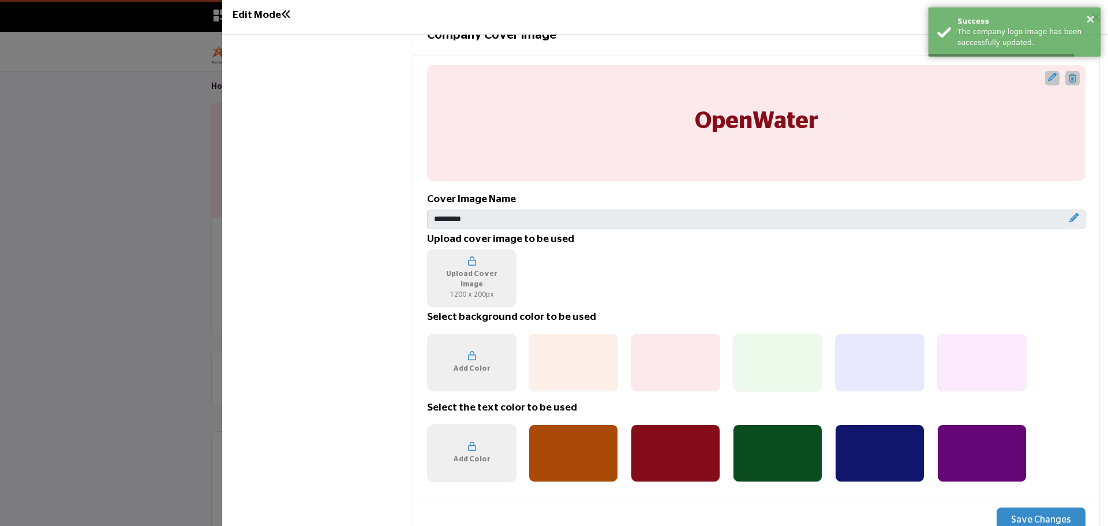
scroll to position [577, 0]
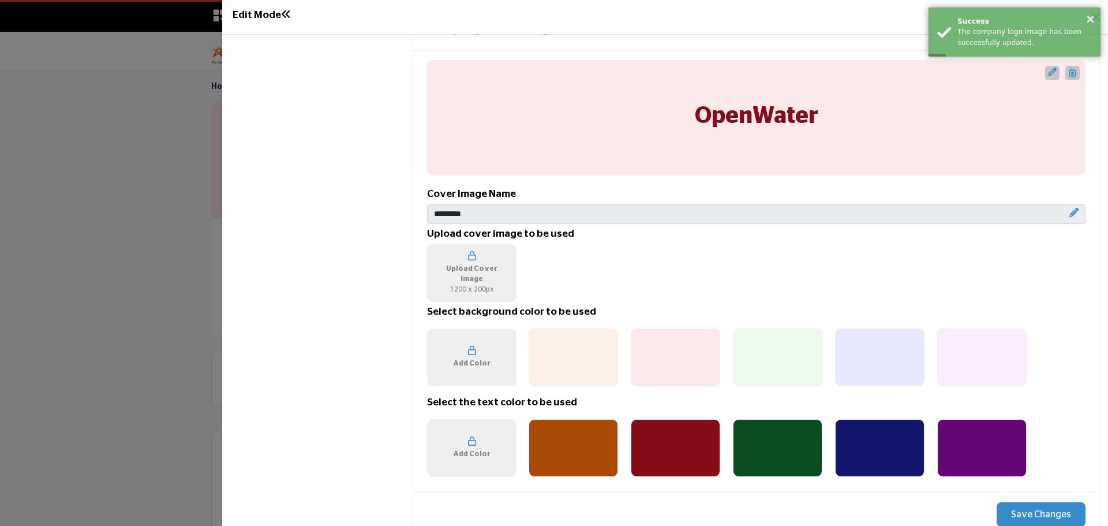
click at [1049, 74] on icon "Upgrade Custom Cover Text" at bounding box center [1052, 72] width 9 height 9
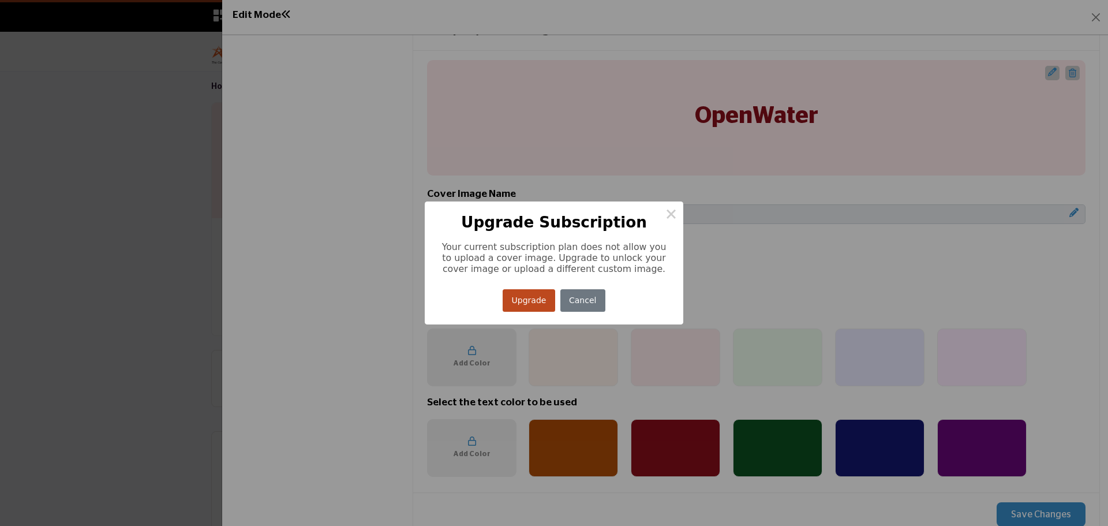
click at [666, 216] on button "×" at bounding box center [671, 213] width 24 height 24
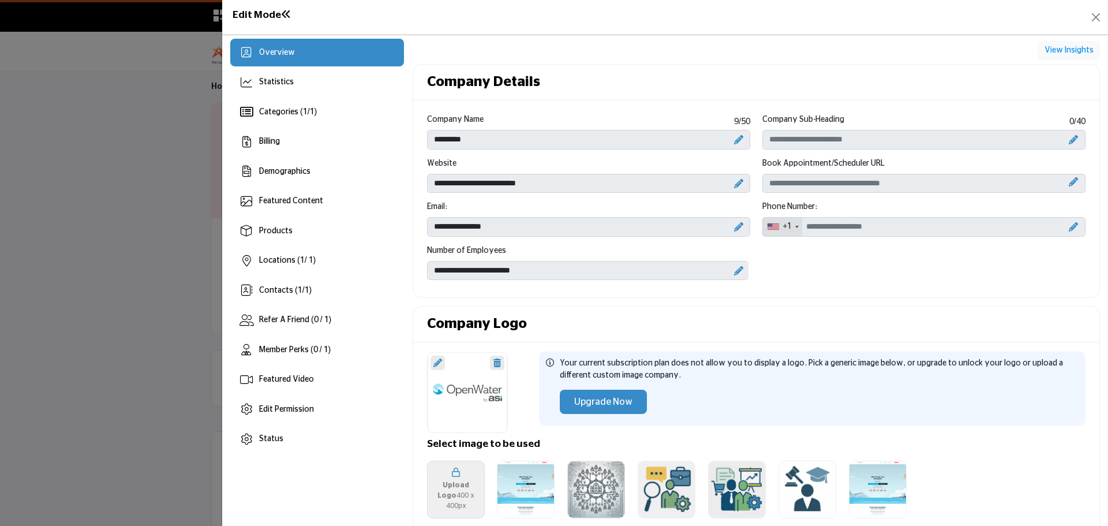
scroll to position [0, 0]
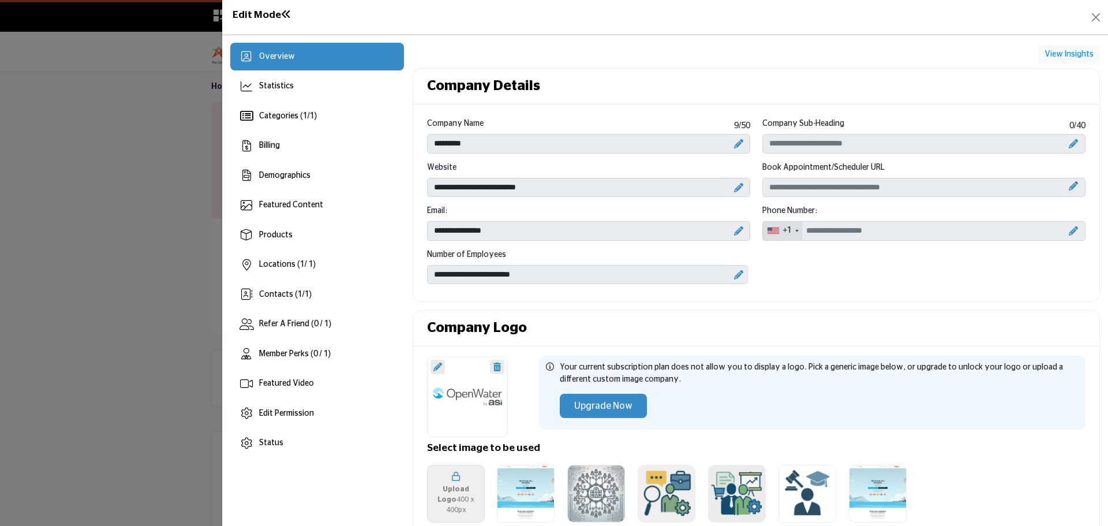
click at [1105, 17] on div "Edit Mode" at bounding box center [665, 17] width 886 height 35
click at [301, 91] on div "Statistics" at bounding box center [317, 87] width 174 height 28
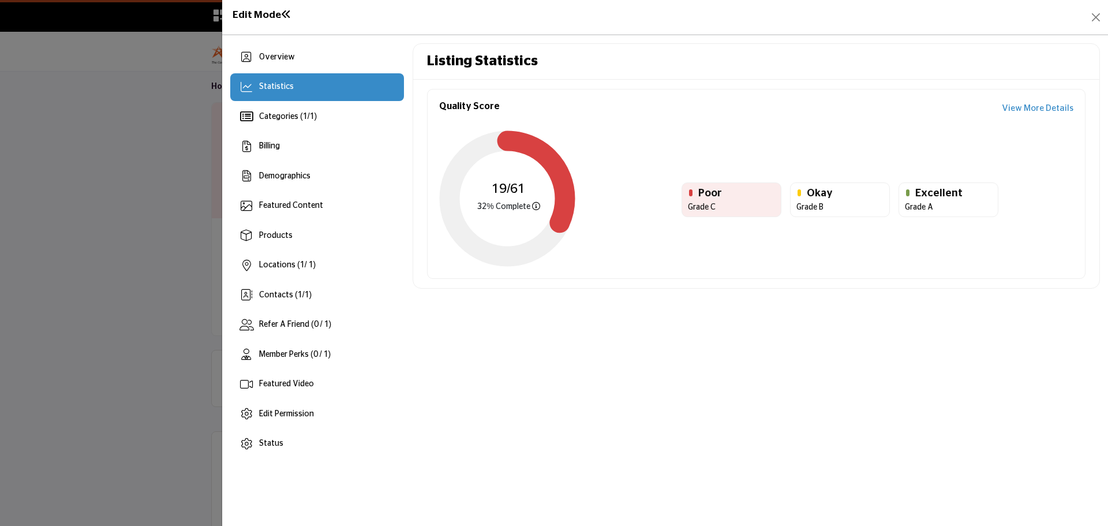
click at [305, 151] on div "Billing" at bounding box center [317, 147] width 174 height 28
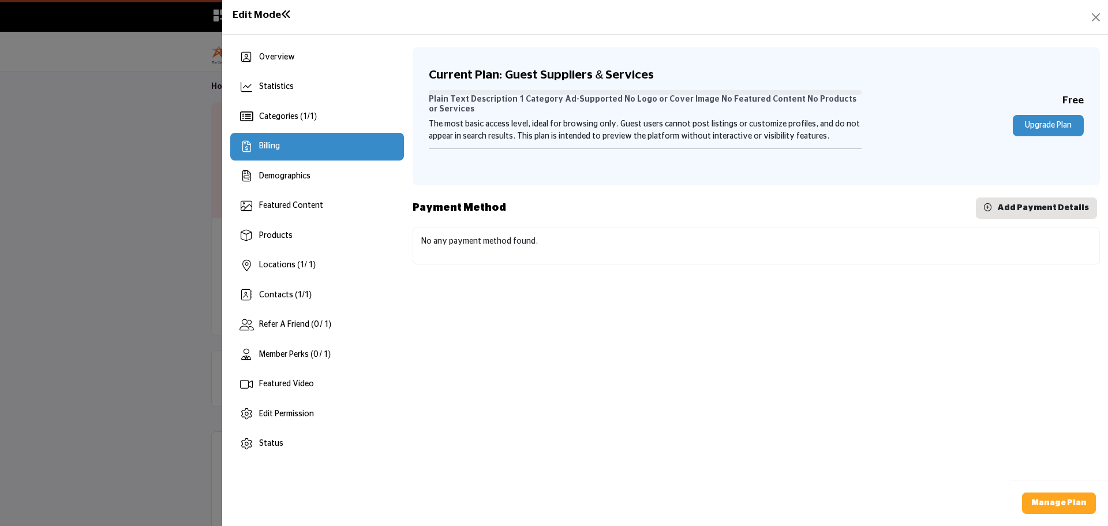
click at [311, 120] on span "Categories ( 1 / 1 )" at bounding box center [288, 117] width 58 height 8
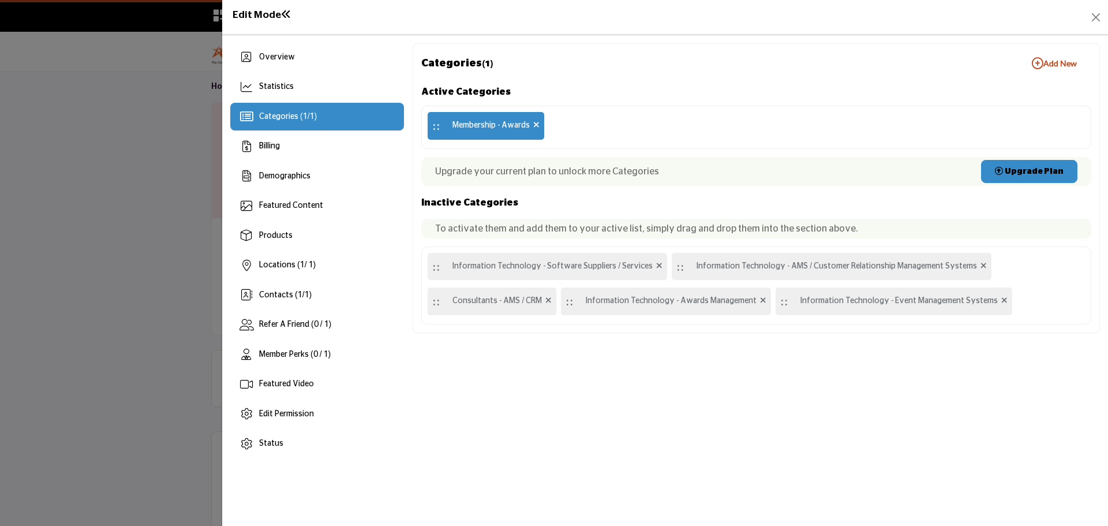
click at [322, 416] on div "Edit Permission" at bounding box center [317, 414] width 174 height 28
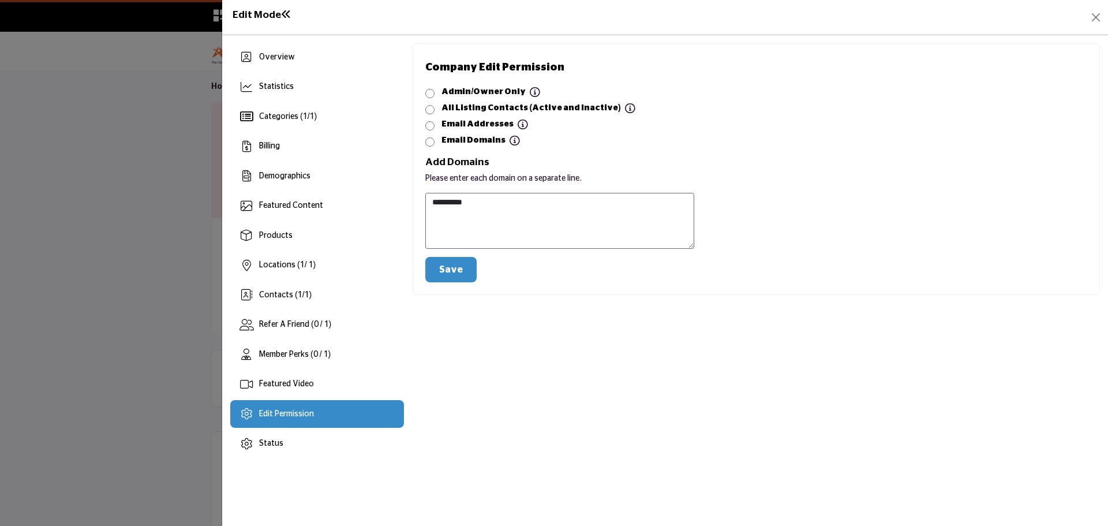
click at [297, 450] on div "Status" at bounding box center [317, 444] width 174 height 28
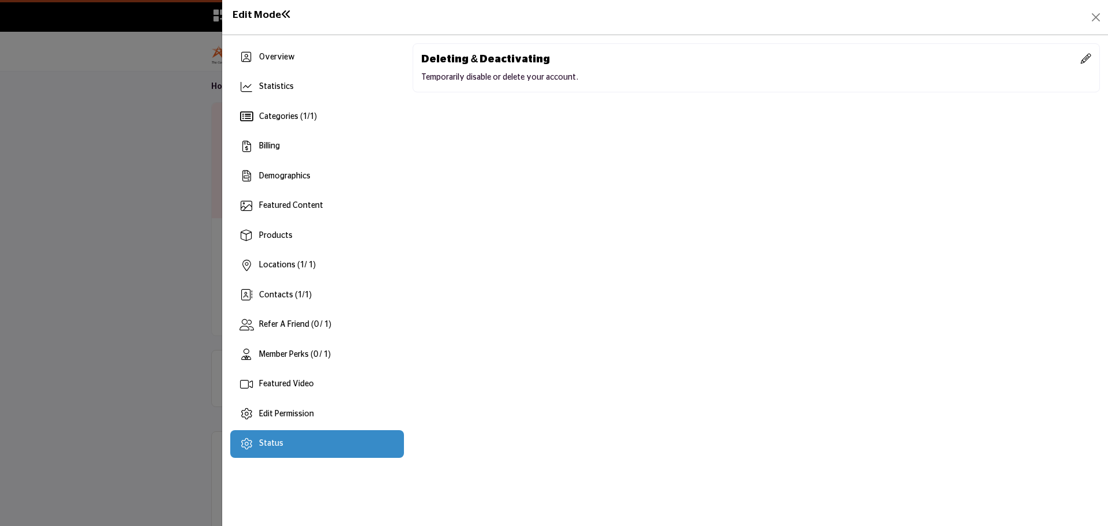
click at [282, 179] on span "Demographics" at bounding box center [284, 176] width 51 height 8
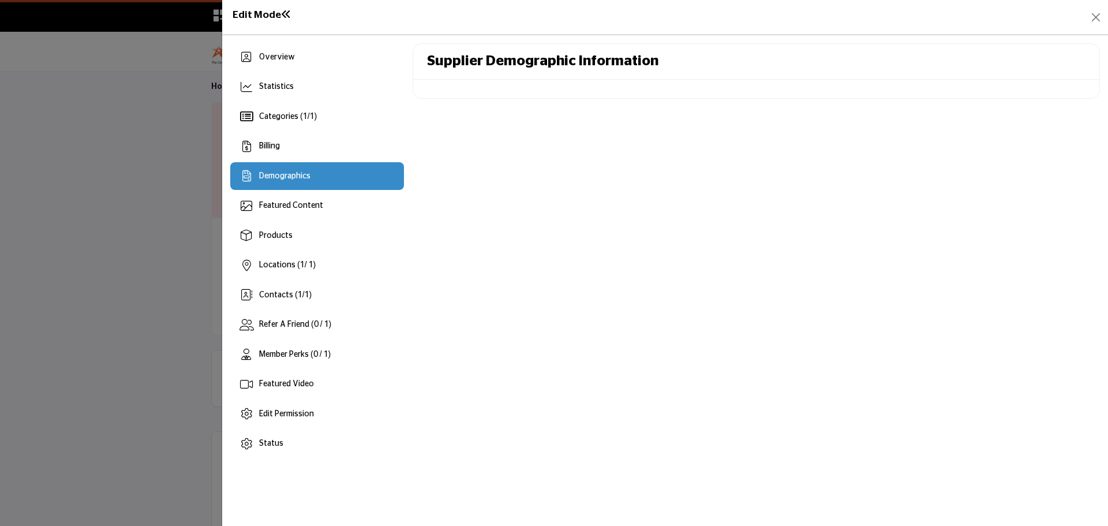
click at [282, 208] on span "Featured Content" at bounding box center [291, 205] width 64 height 8
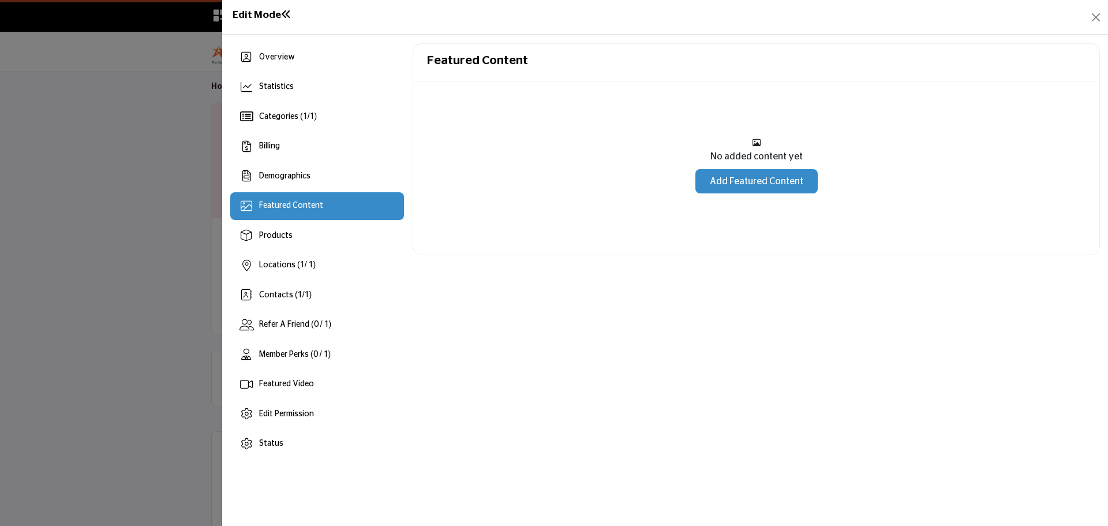
click at [284, 61] on span "Overview" at bounding box center [277, 57] width 36 height 8
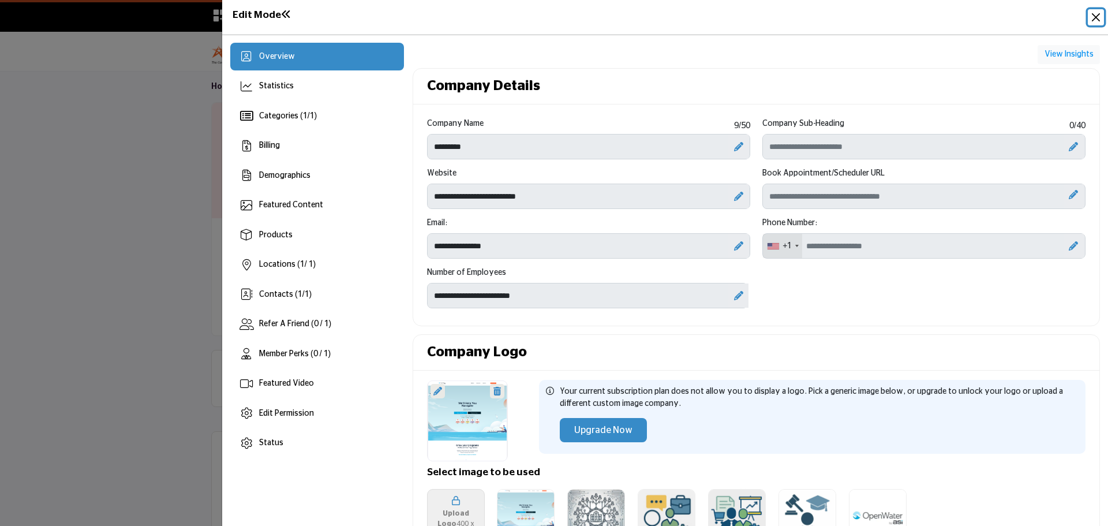
click at [1096, 20] on button "Close" at bounding box center [1096, 17] width 16 height 16
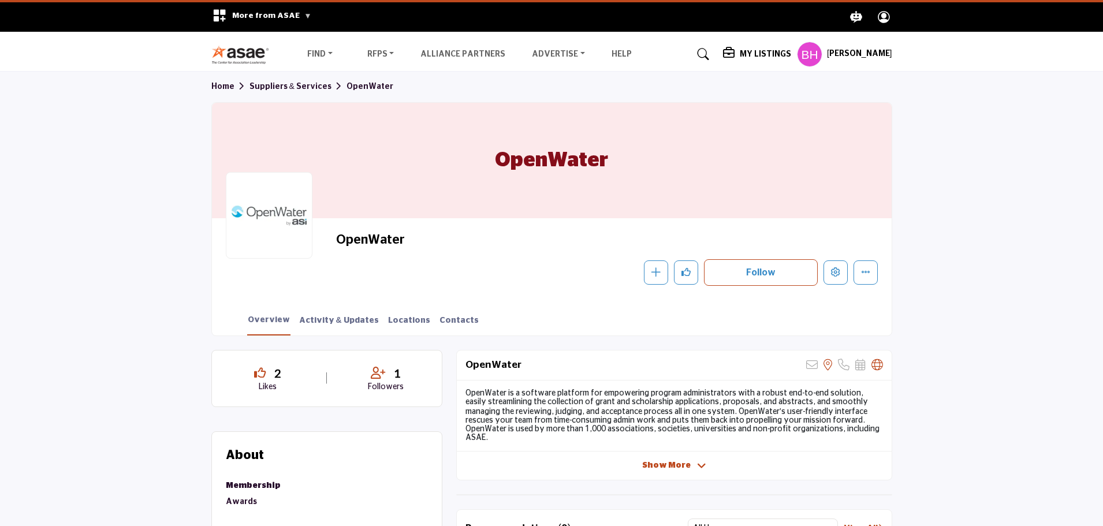
click at [776, 53] on h5 "My Listings" at bounding box center [765, 54] width 51 height 10
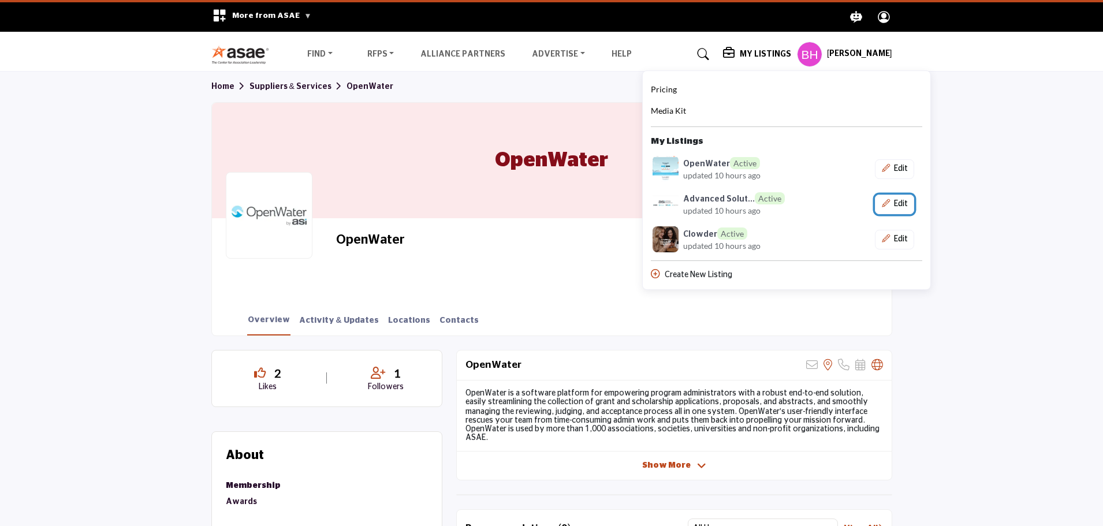
click at [899, 211] on button "Edit" at bounding box center [894, 205] width 39 height 20
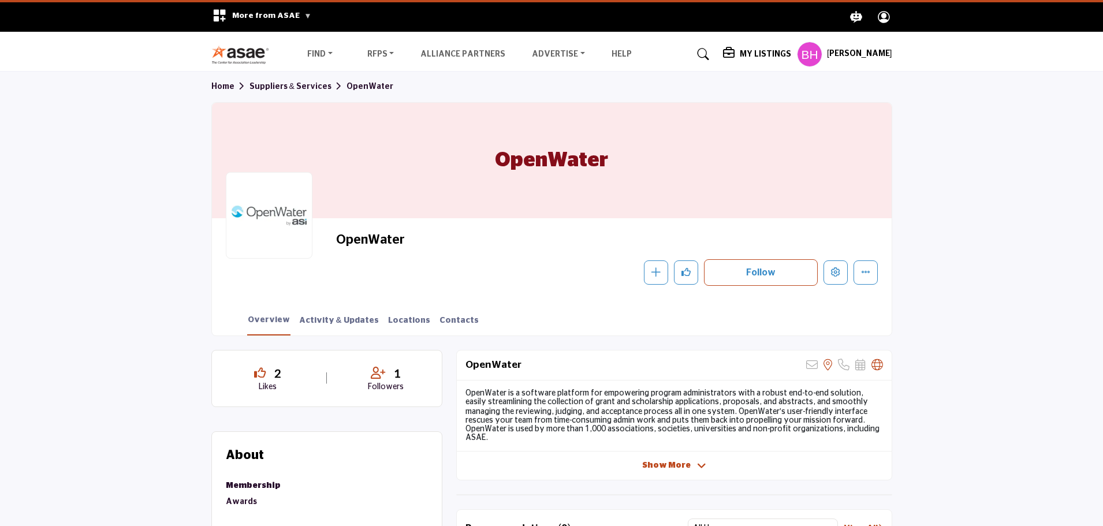
click at [765, 48] on div "My Listings" at bounding box center [757, 54] width 68 height 14
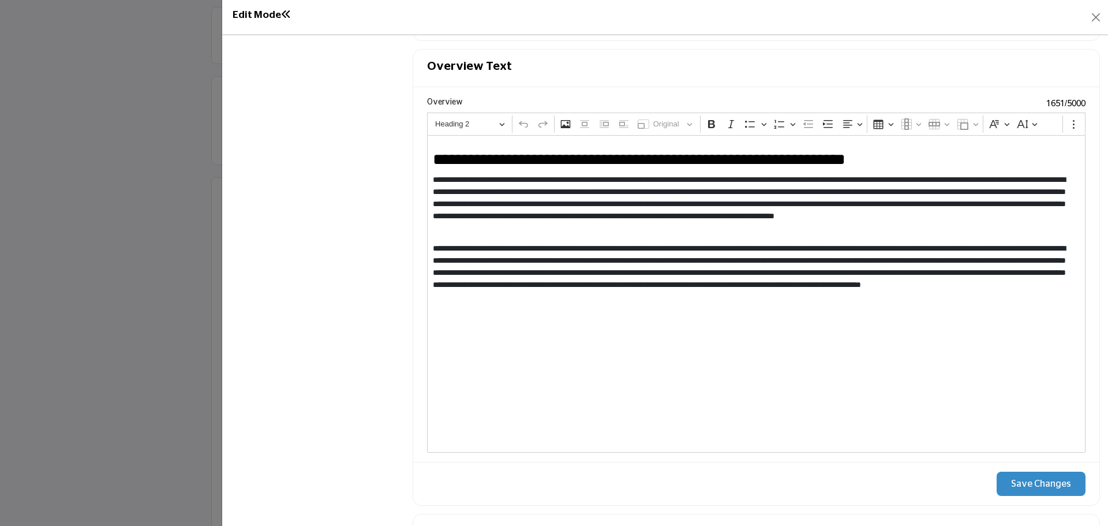
scroll to position [1097, 0]
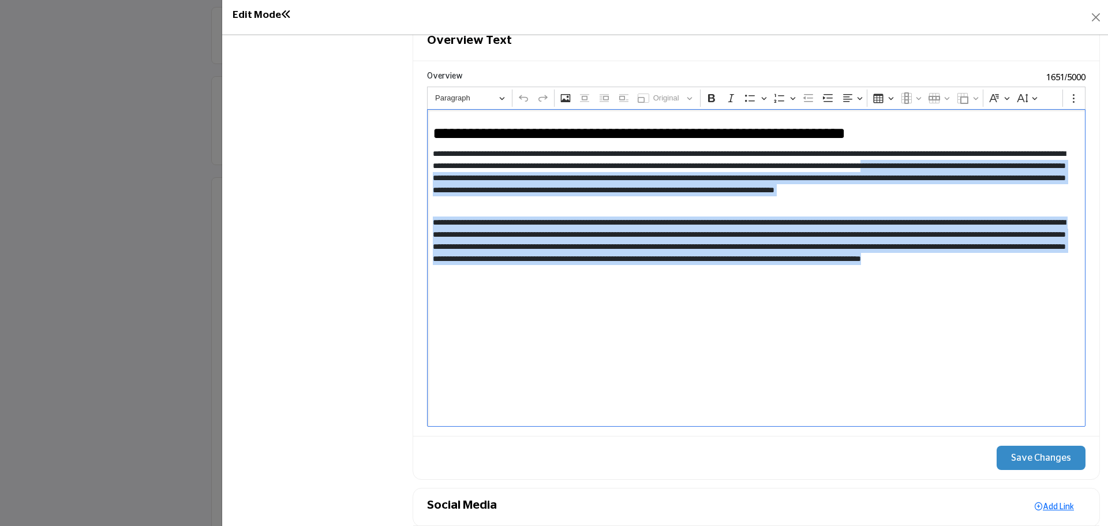
drag, startPoint x: 753, startPoint y: 278, endPoint x: 455, endPoint y: 184, distance: 312.4
click at [455, 184] on div "**********" at bounding box center [756, 268] width 659 height 318
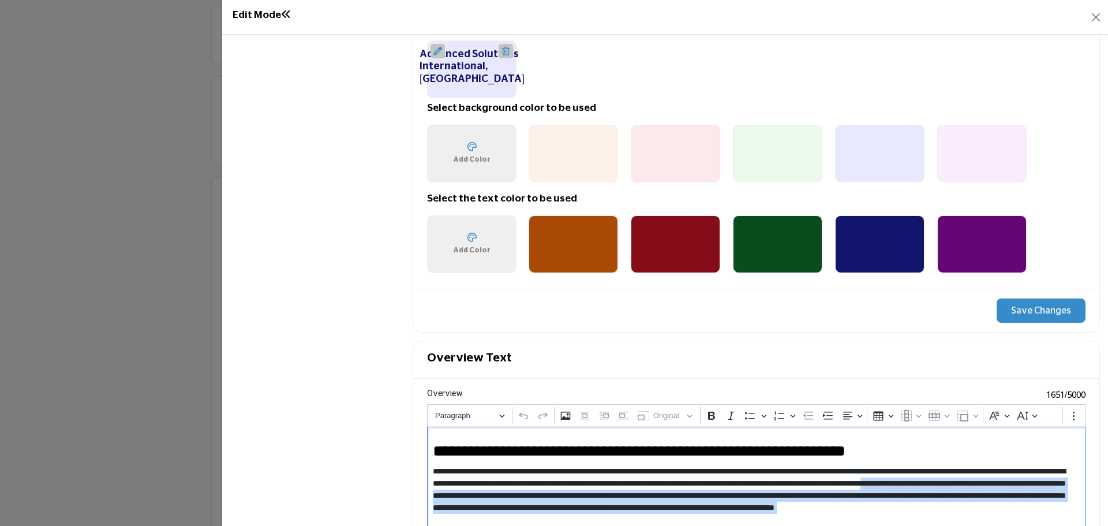
scroll to position [1039, 0]
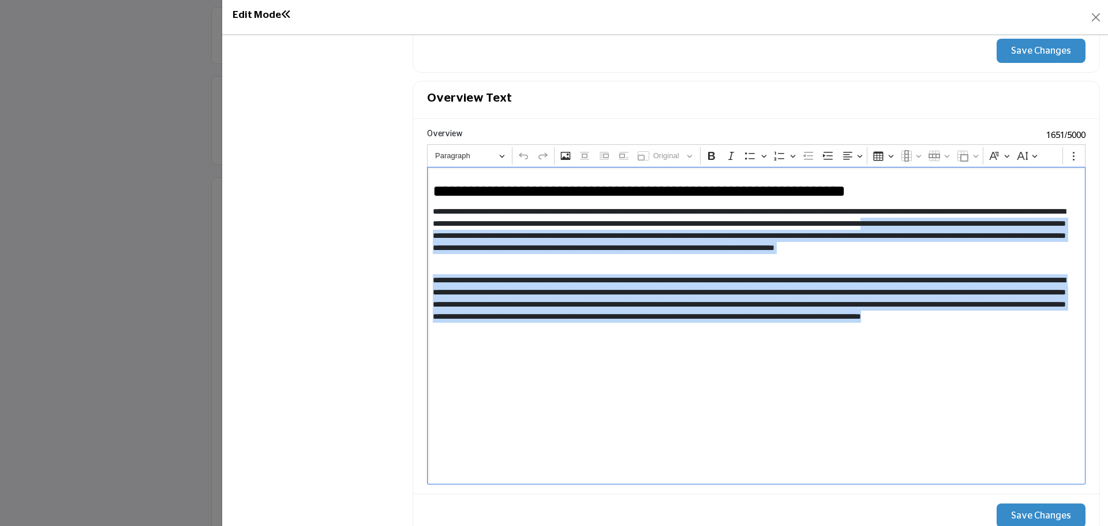
click at [701, 308] on p "**********" at bounding box center [754, 304] width 643 height 61
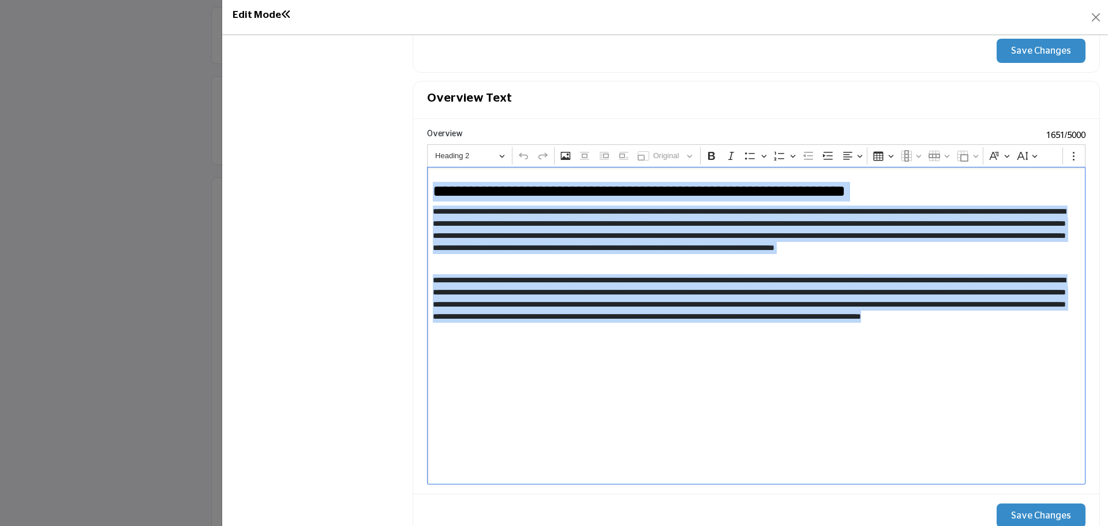
drag, startPoint x: 623, startPoint y: 282, endPoint x: 310, endPoint y: 154, distance: 338.7
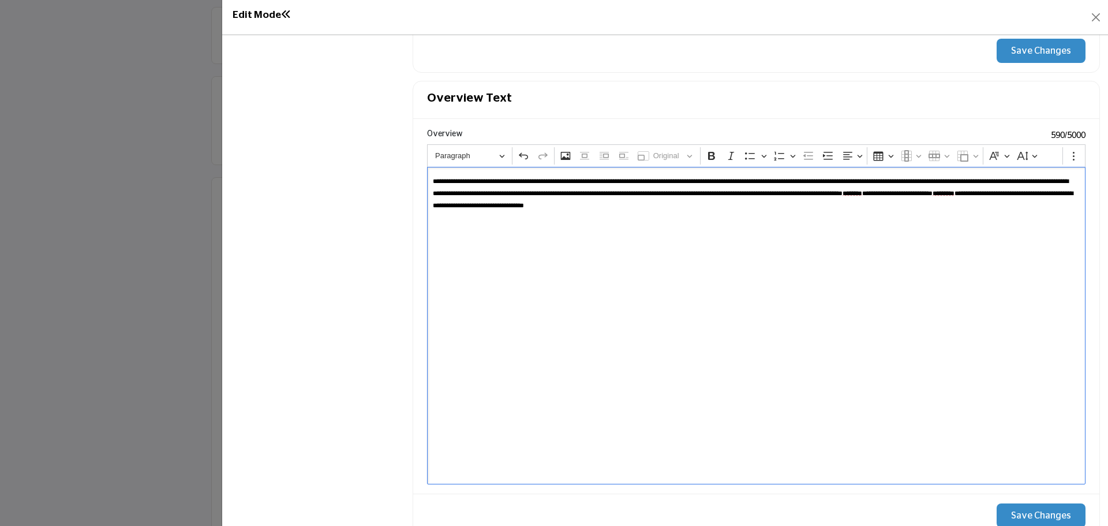
click at [968, 215] on div "**********" at bounding box center [756, 326] width 659 height 318
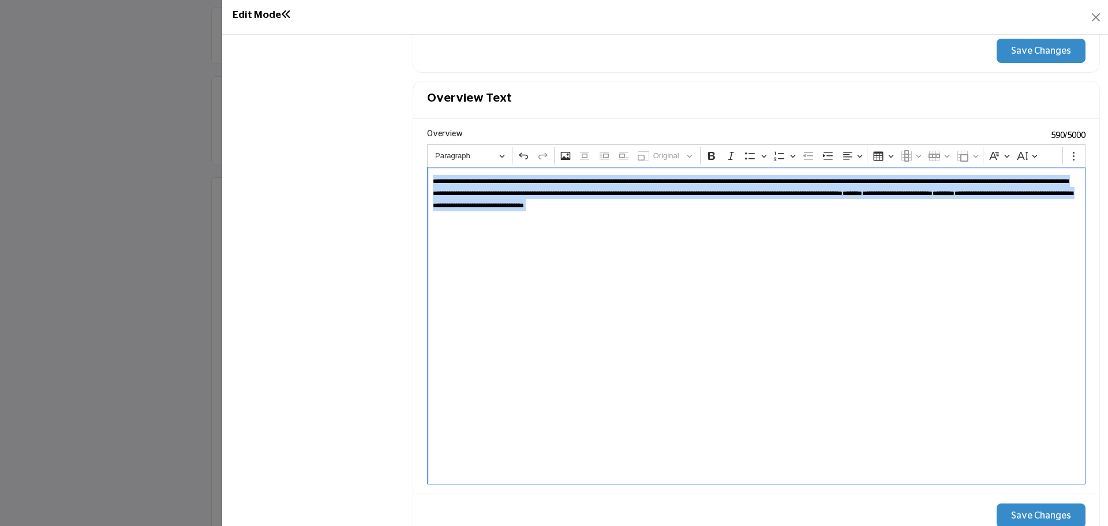
drag, startPoint x: 926, startPoint y: 236, endPoint x: 291, endPoint y: 150, distance: 640.8
drag, startPoint x: 525, startPoint y: 223, endPoint x: 216, endPoint y: 162, distance: 315.5
click at [211, 162] on div "Invite Supplier Invite Supplier Invite Supplier" at bounding box center [551, 530] width 1103 height 1611
click at [1002, 154] on button "Font Family" at bounding box center [999, 155] width 26 height 17
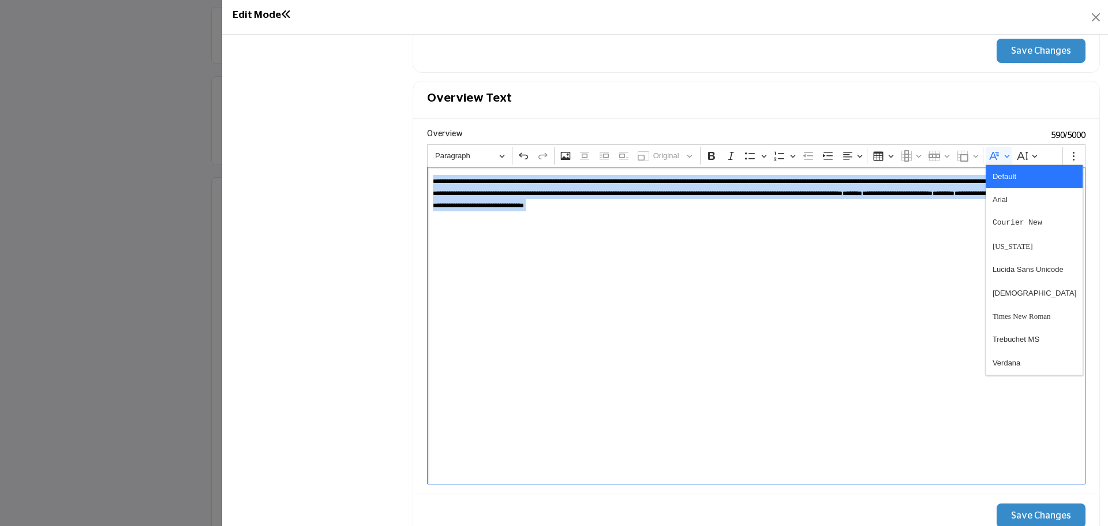
click at [1013, 176] on span "Default" at bounding box center [1005, 177] width 24 height 17
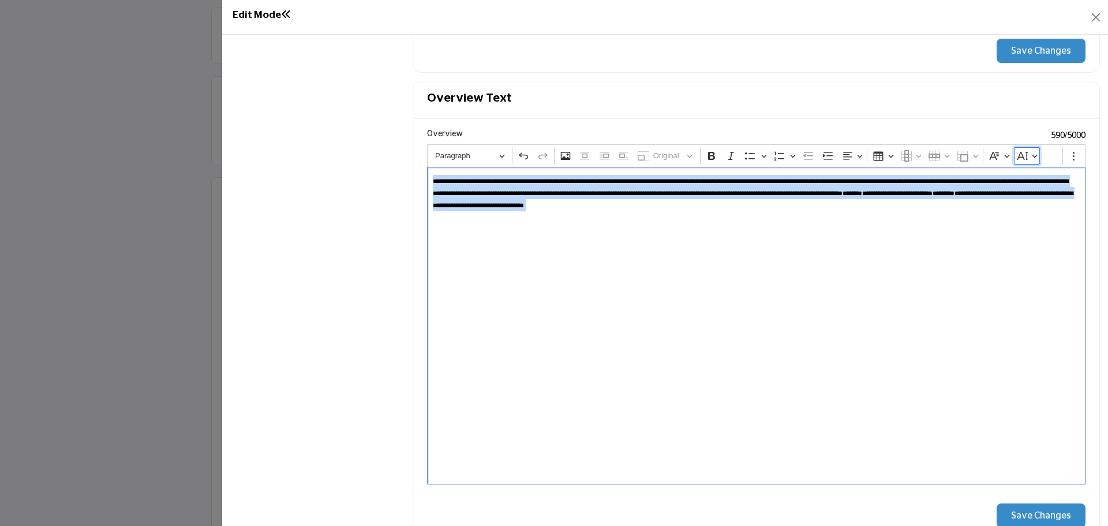
click at [1030, 155] on button "Font Size" at bounding box center [1027, 155] width 26 height 17
click at [1040, 225] on span "Default" at bounding box center [1033, 223] width 24 height 17
click at [1027, 157] on icon "Editor toolbar" at bounding box center [1023, 156] width 12 height 12
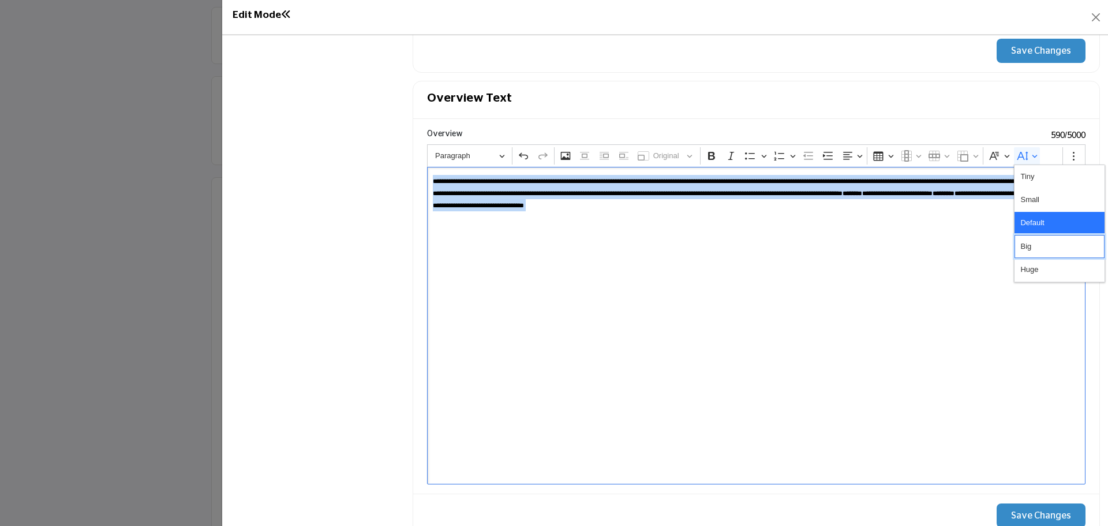
click at [1045, 242] on button "Big" at bounding box center [1060, 246] width 90 height 23
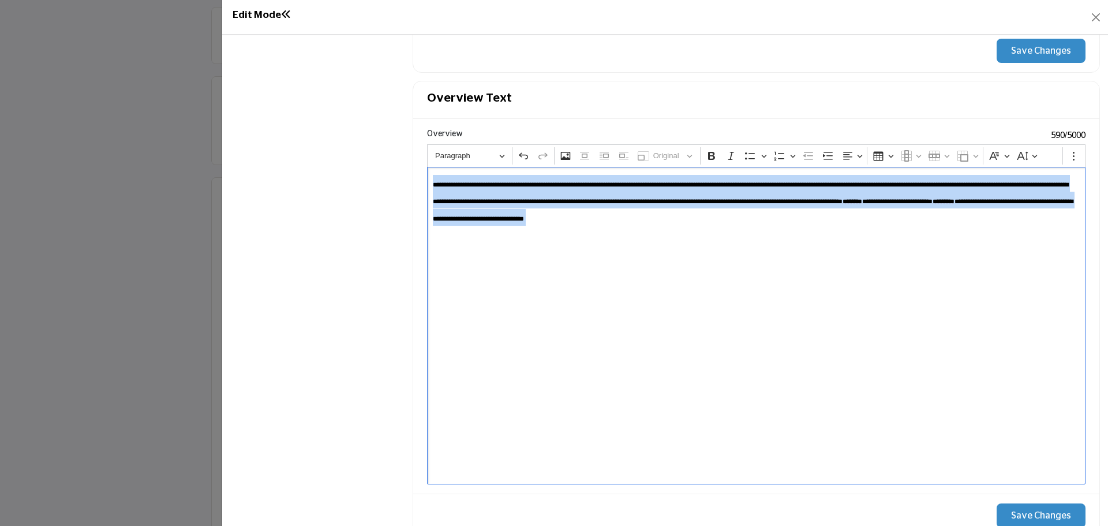
click at [906, 204] on span "**********" at bounding box center [751, 192] width 636 height 23
drag, startPoint x: 821, startPoint y: 205, endPoint x: 389, endPoint y: 162, distance: 434.0
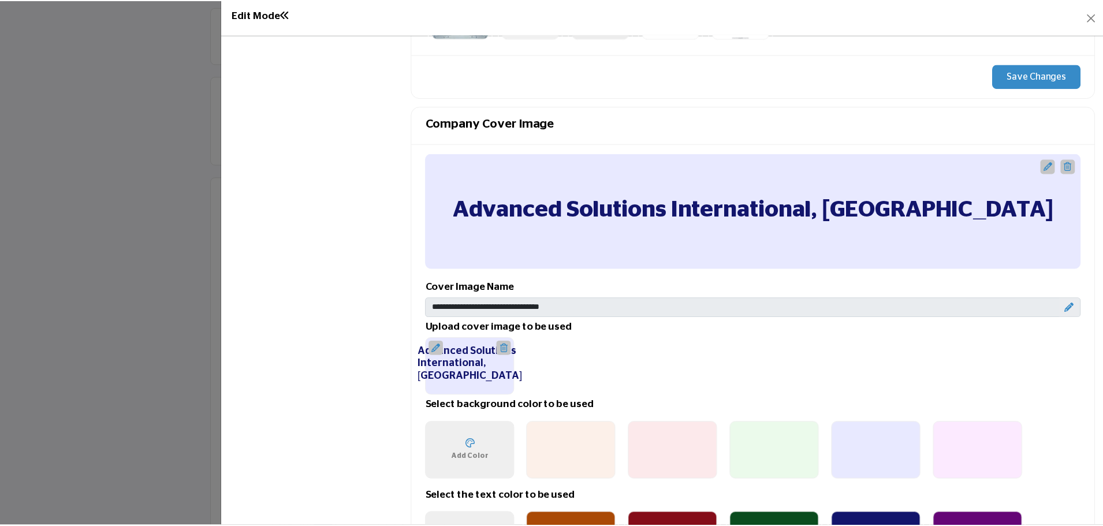
scroll to position [462, 0]
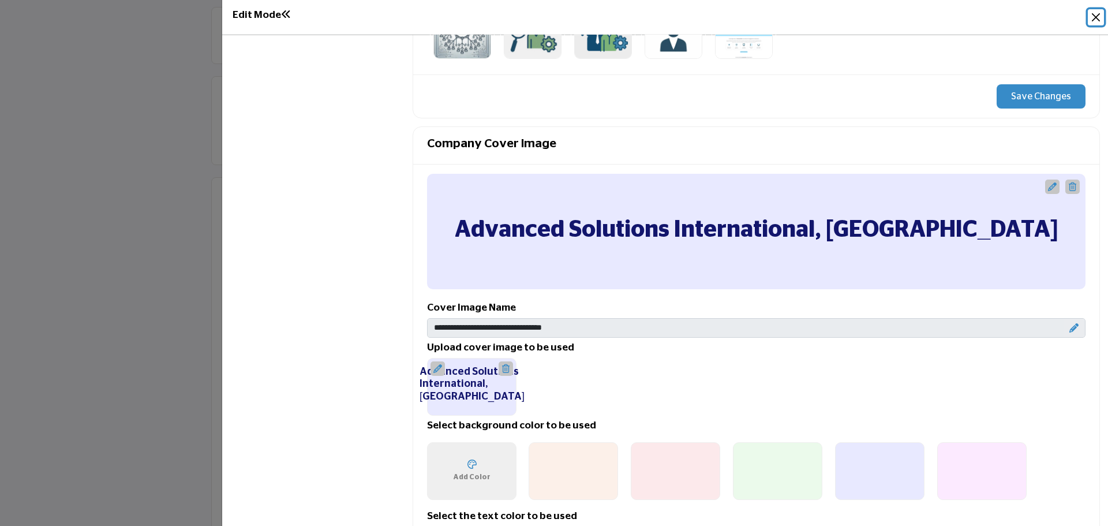
click at [1097, 17] on button "Close" at bounding box center [1096, 17] width 16 height 16
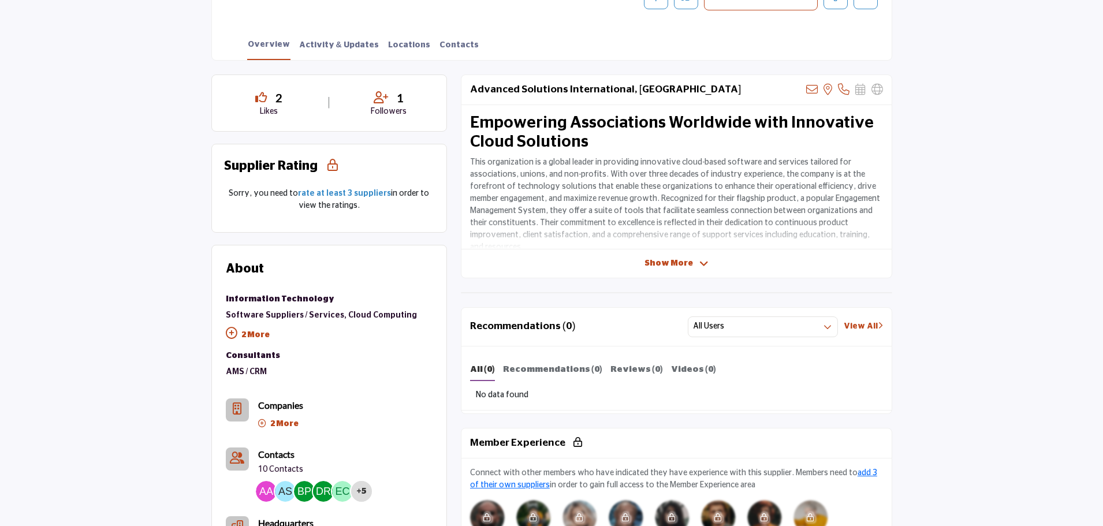
scroll to position [139, 0]
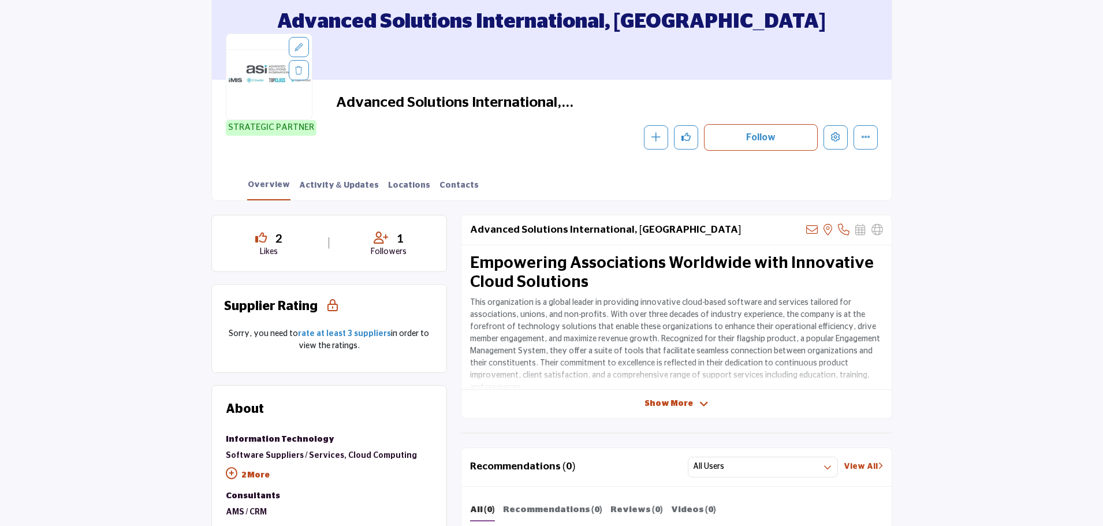
click at [659, 405] on span "Show More" at bounding box center [668, 404] width 48 height 12
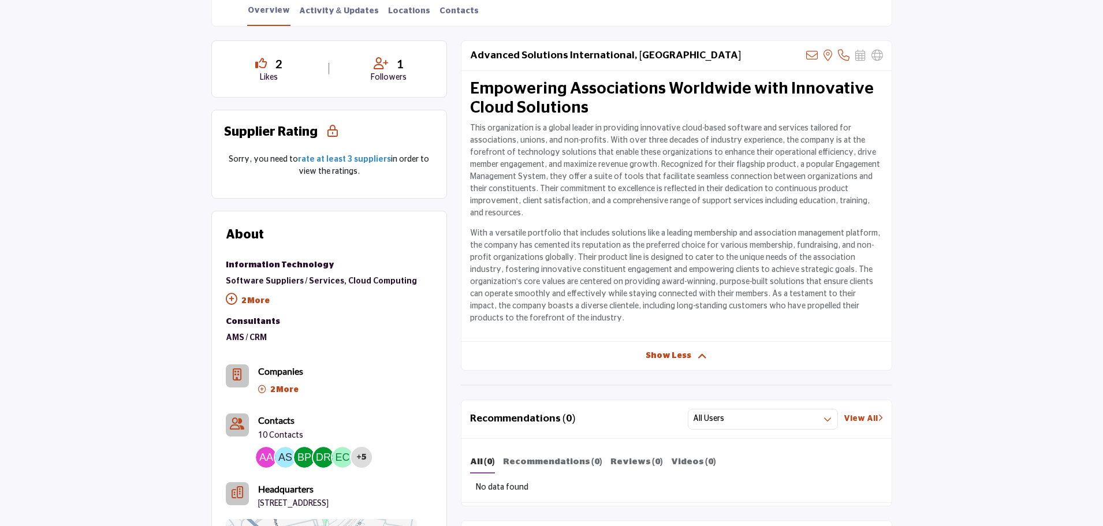
scroll to position [312, 0]
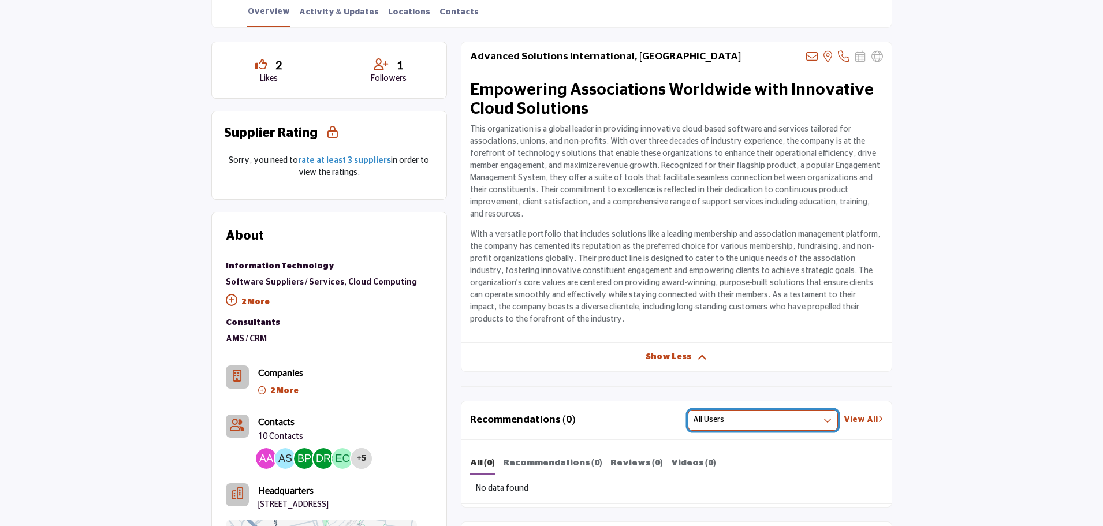
click at [771, 410] on button "All Users" at bounding box center [763, 420] width 150 height 21
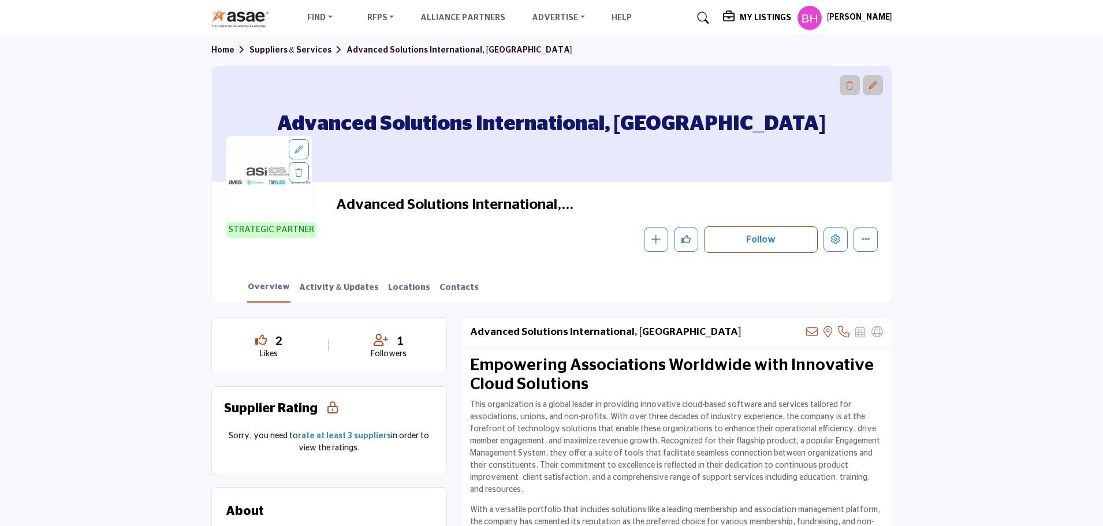
scroll to position [23, 0]
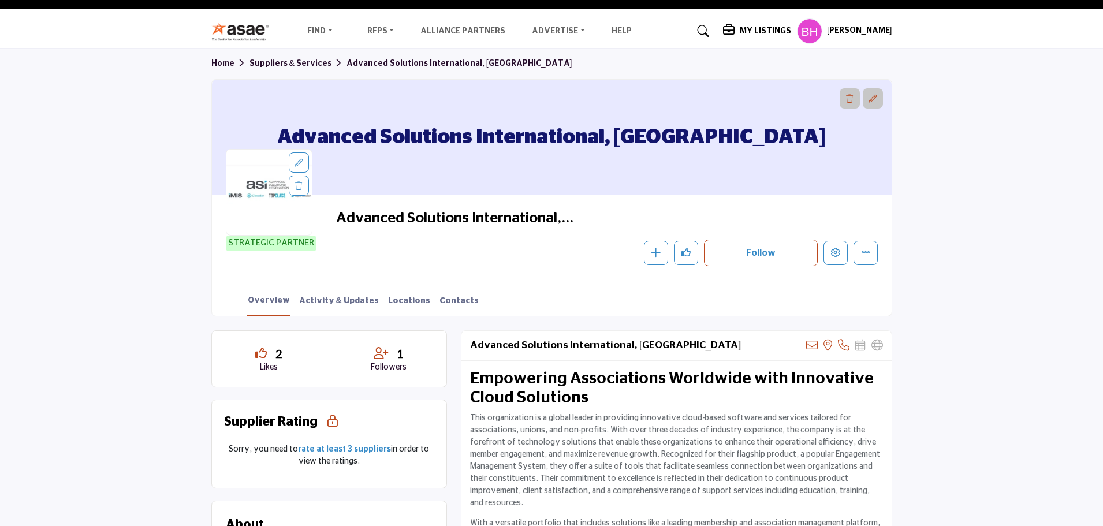
click at [776, 29] on h5 "My Listings" at bounding box center [765, 31] width 51 height 10
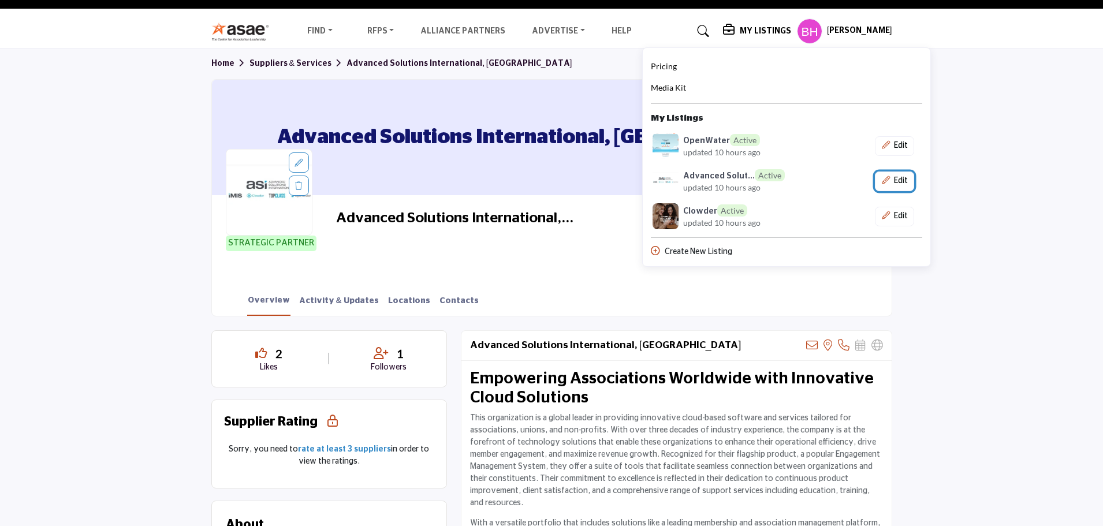
click at [890, 177] on icon "Show Company Details With Edit Page" at bounding box center [886, 180] width 8 height 8
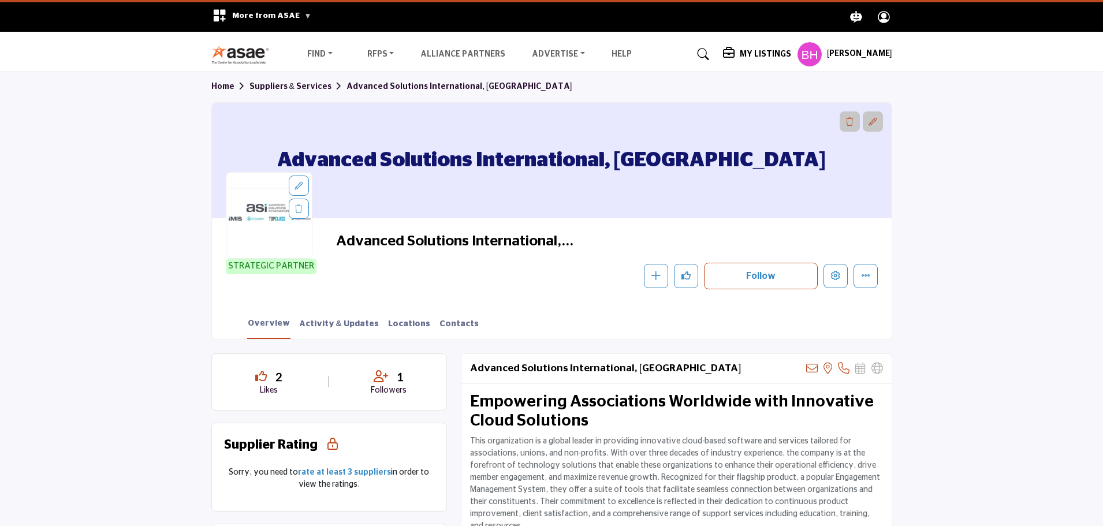
click at [763, 57] on h5 "My Listings" at bounding box center [765, 54] width 51 height 10
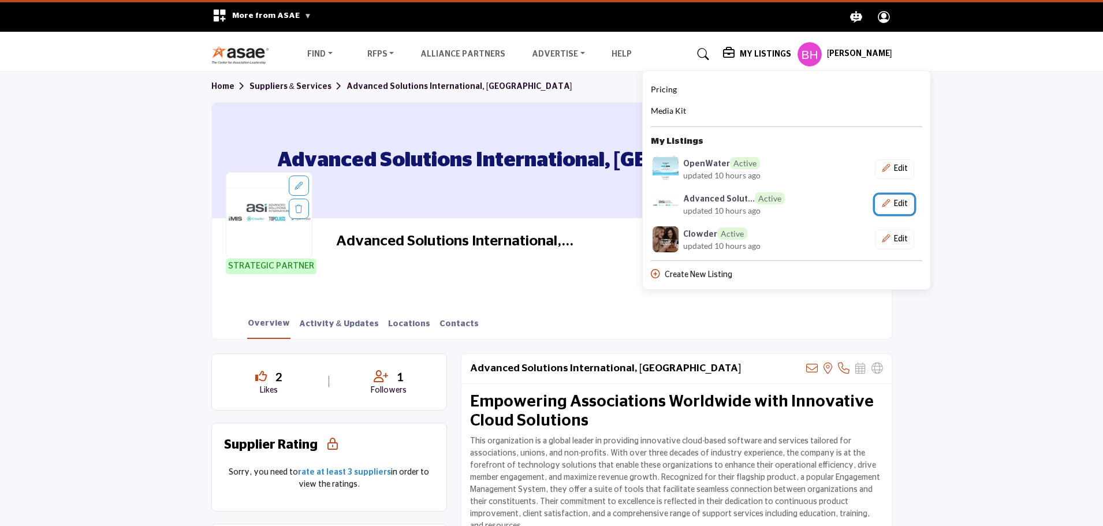
click at [901, 208] on button "Edit" at bounding box center [894, 205] width 39 height 20
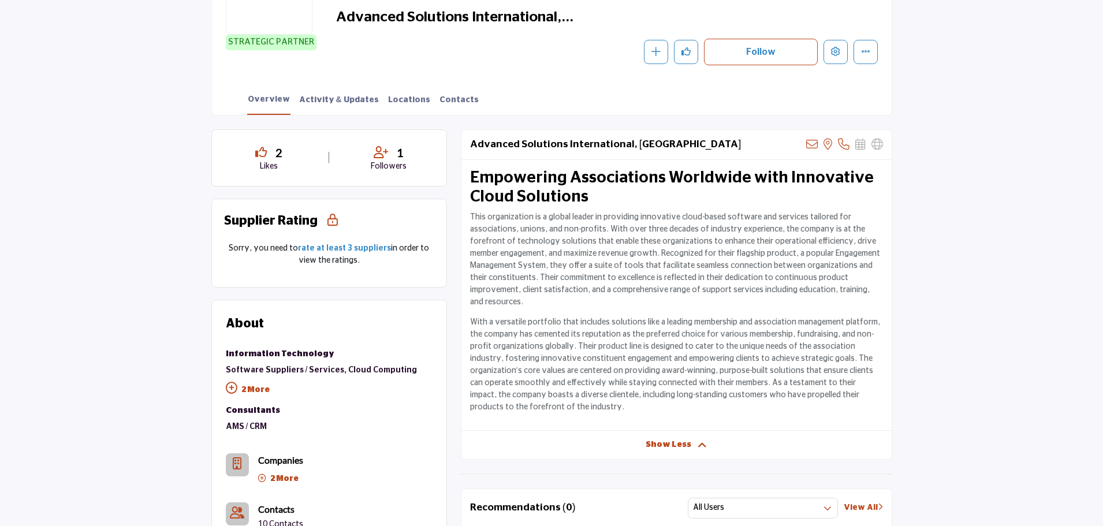
scroll to position [289, 0]
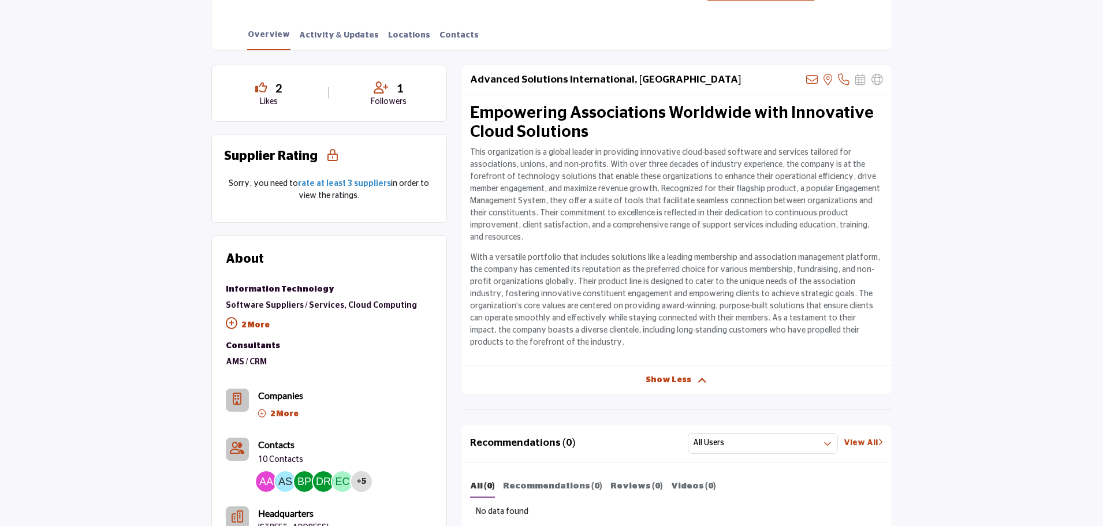
click at [704, 252] on p "With a versatile portfolio that includes solutions like a leading membership an…" at bounding box center [676, 300] width 413 height 97
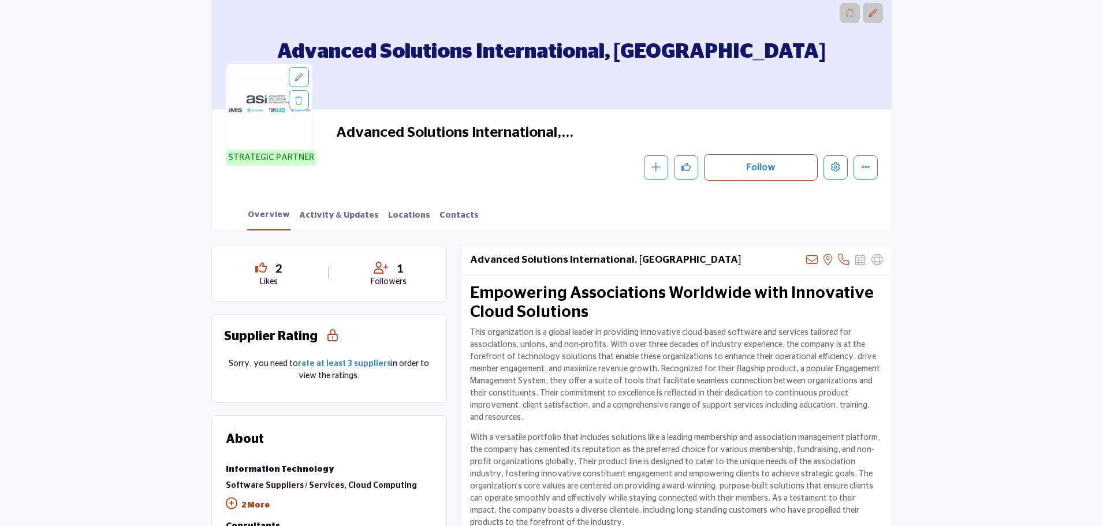
scroll to position [0, 0]
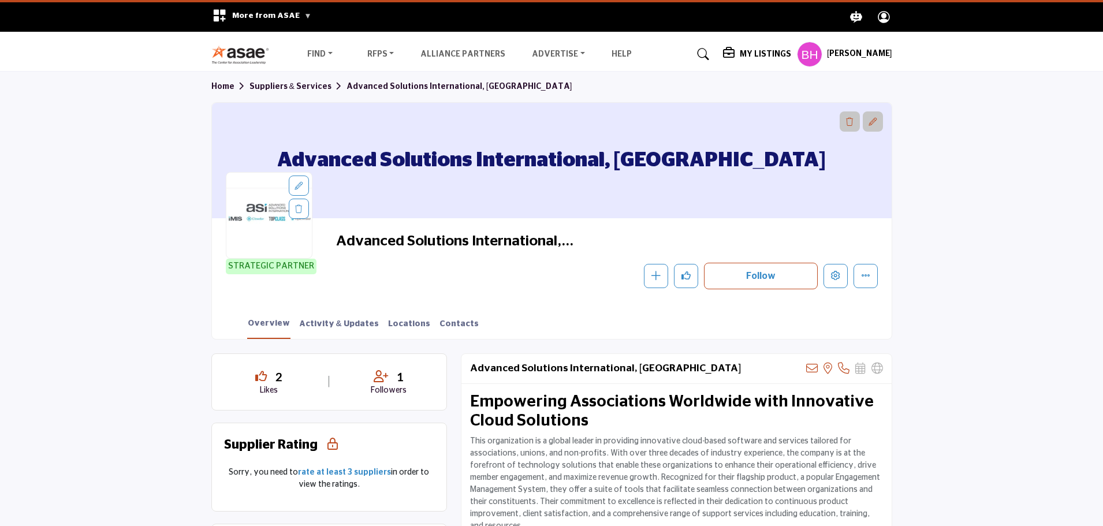
click at [47, 324] on section "Home Suppliers & Services Advanced Solutions International, ASI Advanced Soluti…" at bounding box center [551, 206] width 1103 height 268
drag, startPoint x: 591, startPoint y: 130, endPoint x: 583, endPoint y: 128, distance: 7.7
click at [585, 129] on h1 "Advanced Solutions International, [GEOGRAPHIC_DATA]" at bounding box center [551, 160] width 548 height 115
